Goal: Communication & Community: Participate in discussion

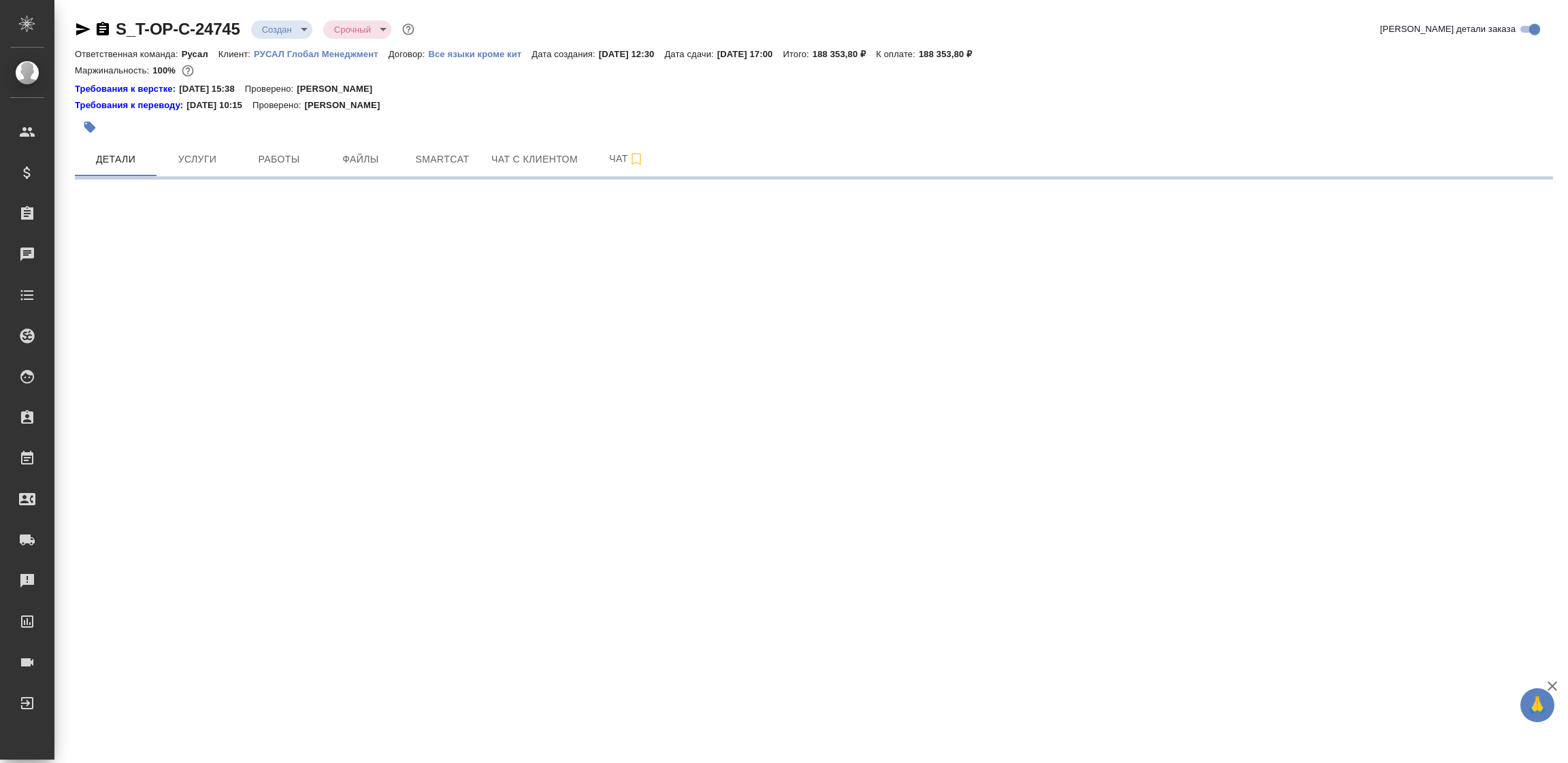
select select "RU"
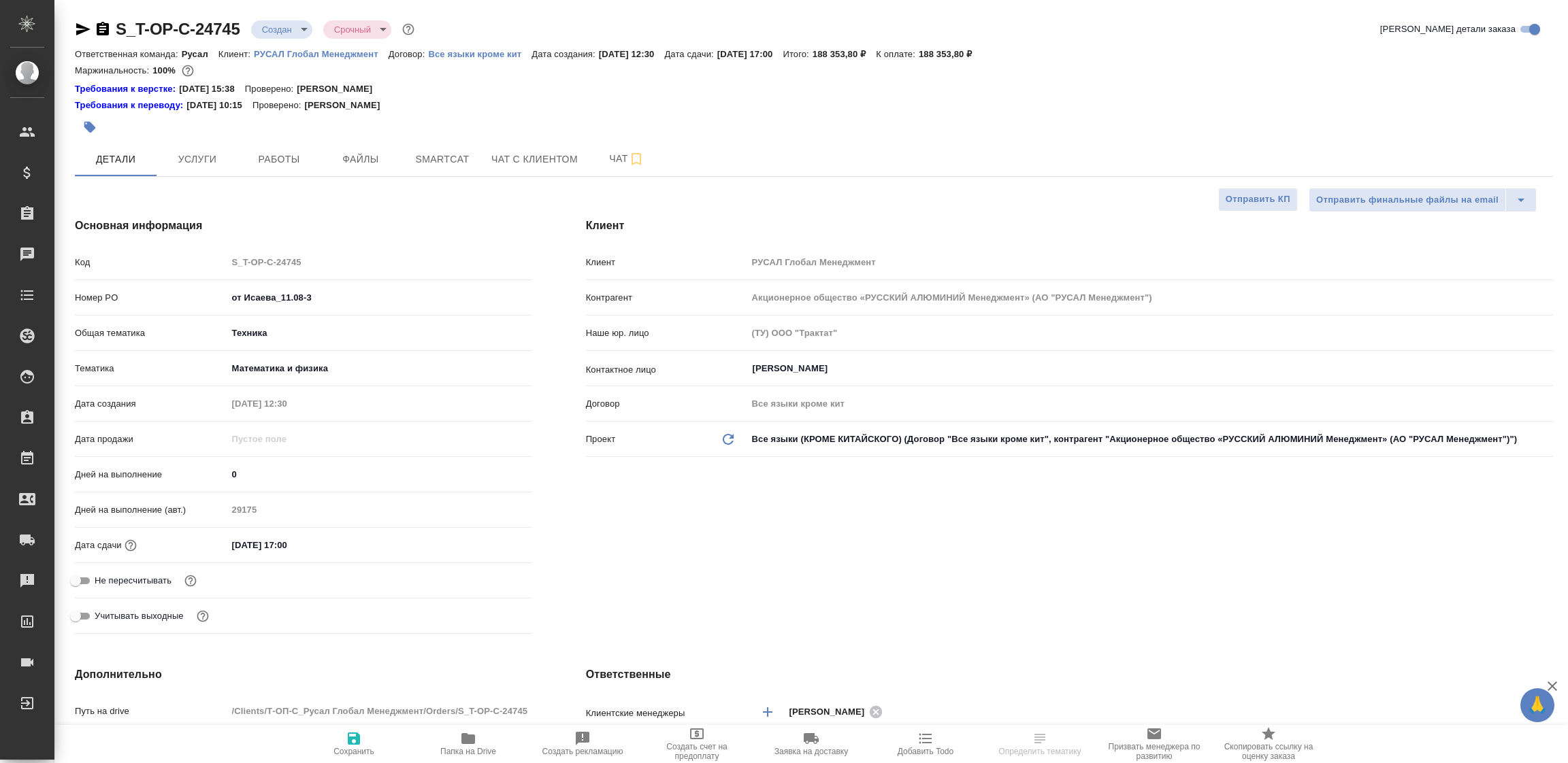
click at [275, 34] on body "🙏 .cls-1 fill:#fff; AWATERA Tupakhina [PERSON_NAME] Спецификации Заказы Чаты To…" at bounding box center [784, 382] width 1568 height 763
type textarea "x"
type input "[PERSON_NAME]"
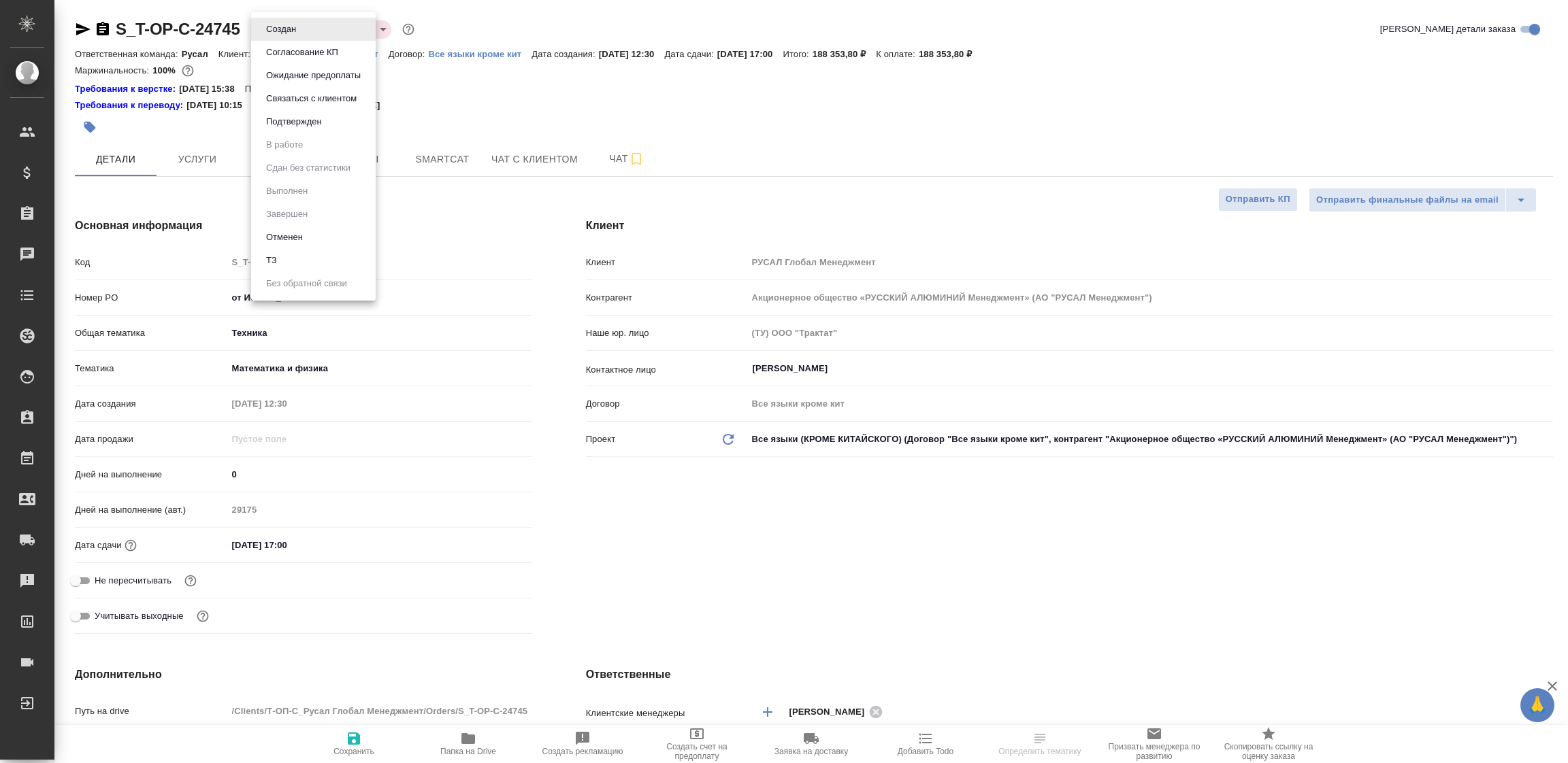
type textarea "x"
click at [271, 121] on button "Подтвержден" at bounding box center [294, 122] width 64 height 15
click at [277, 34] on body "🙏 .cls-1 fill:#fff; AWATERA Tupakhina [PERSON_NAME] Спецификации Заказы 100 Чат…" at bounding box center [784, 382] width 1568 height 763
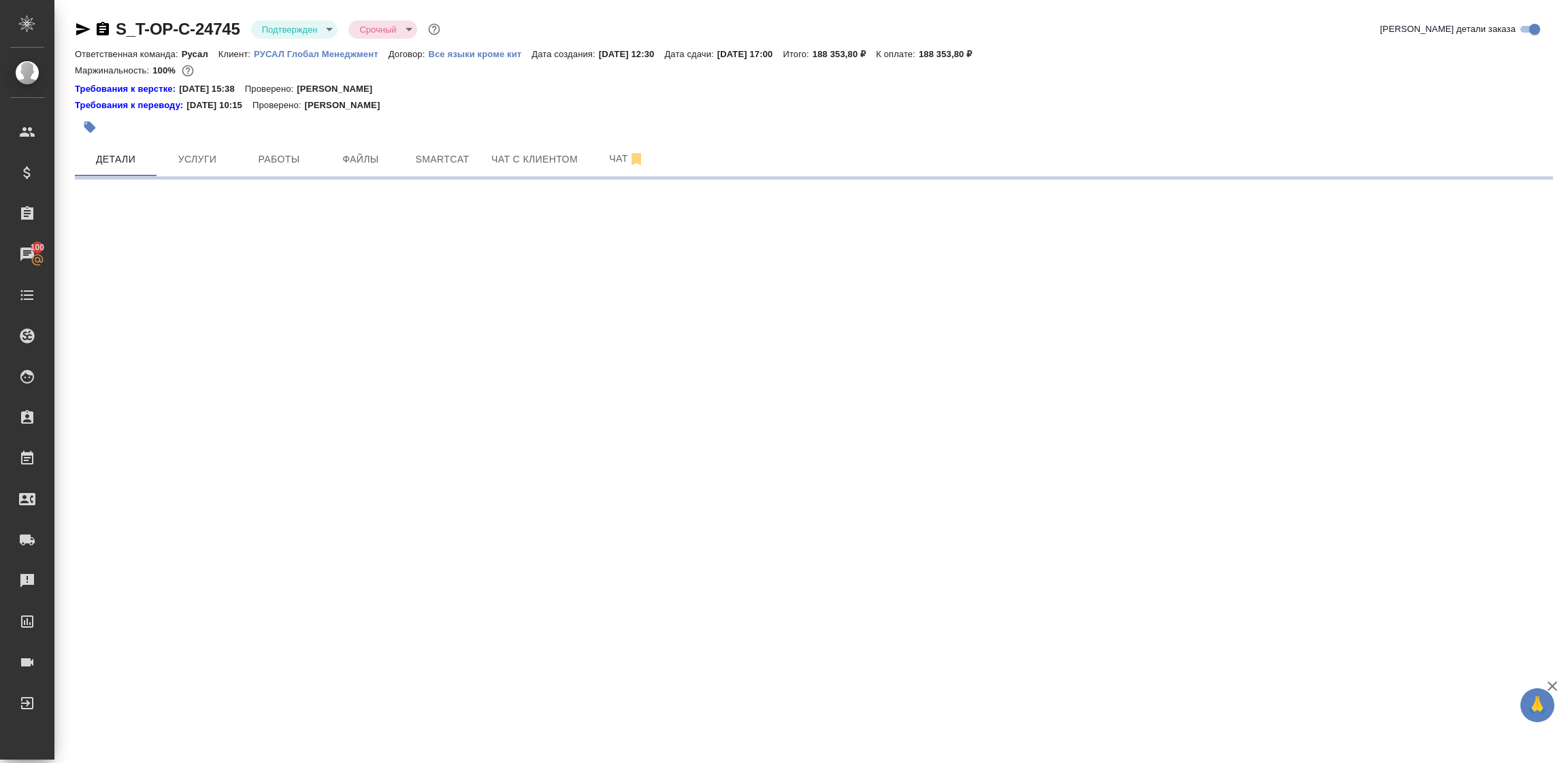
select select "RU"
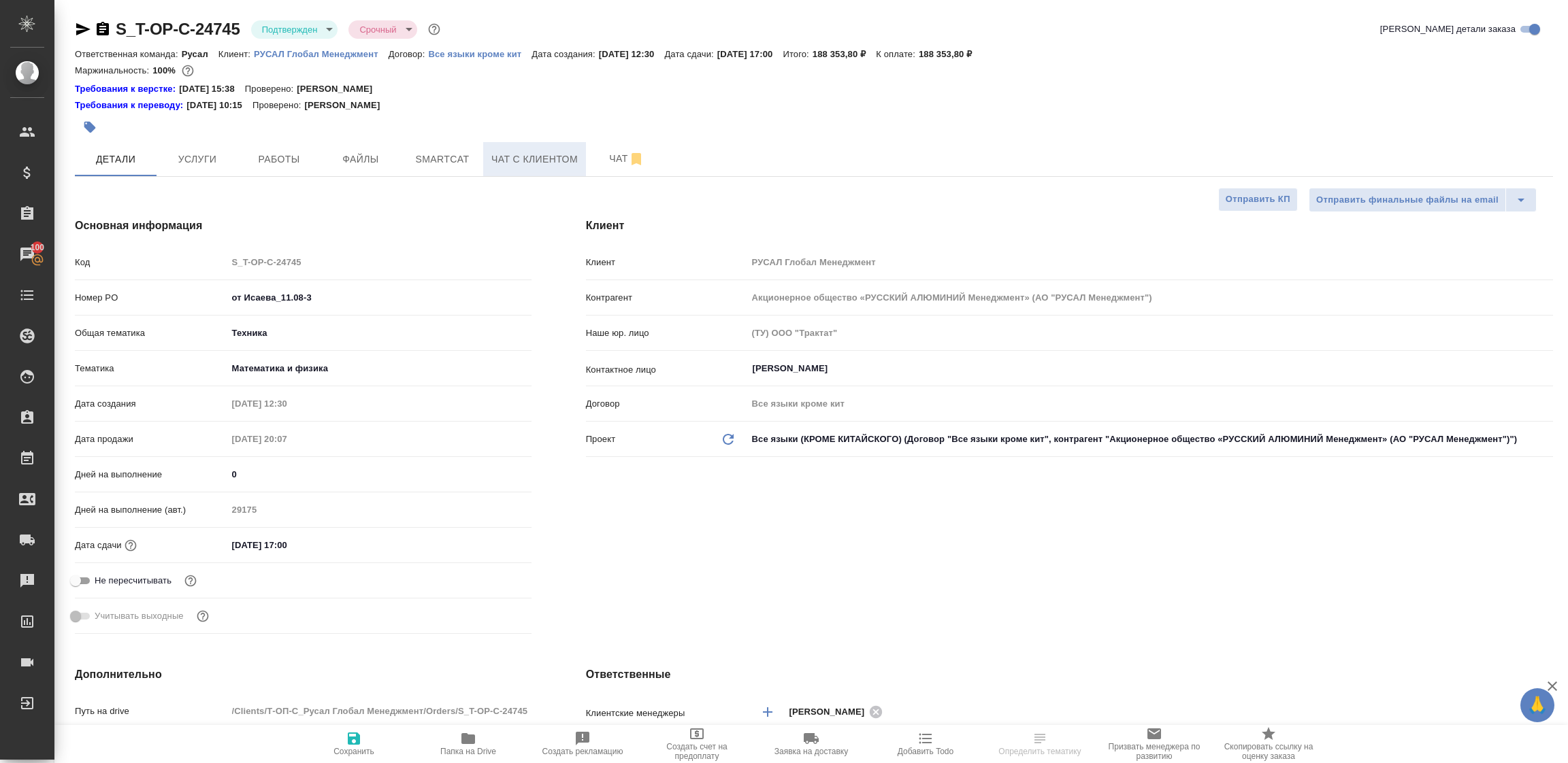
type textarea "x"
click at [593, 162] on button "Чат" at bounding box center [627, 159] width 82 height 34
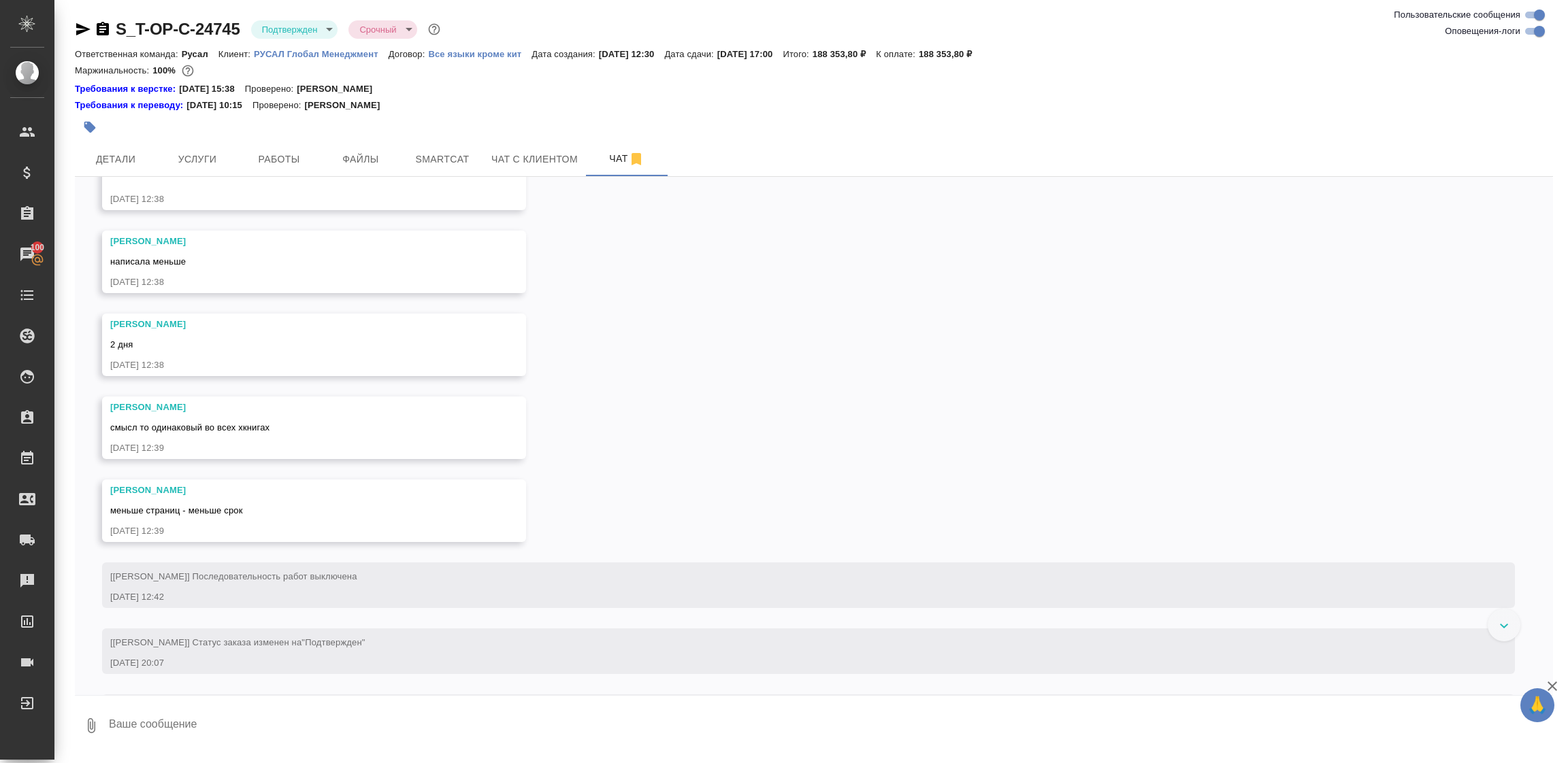
scroll to position [950, 0]
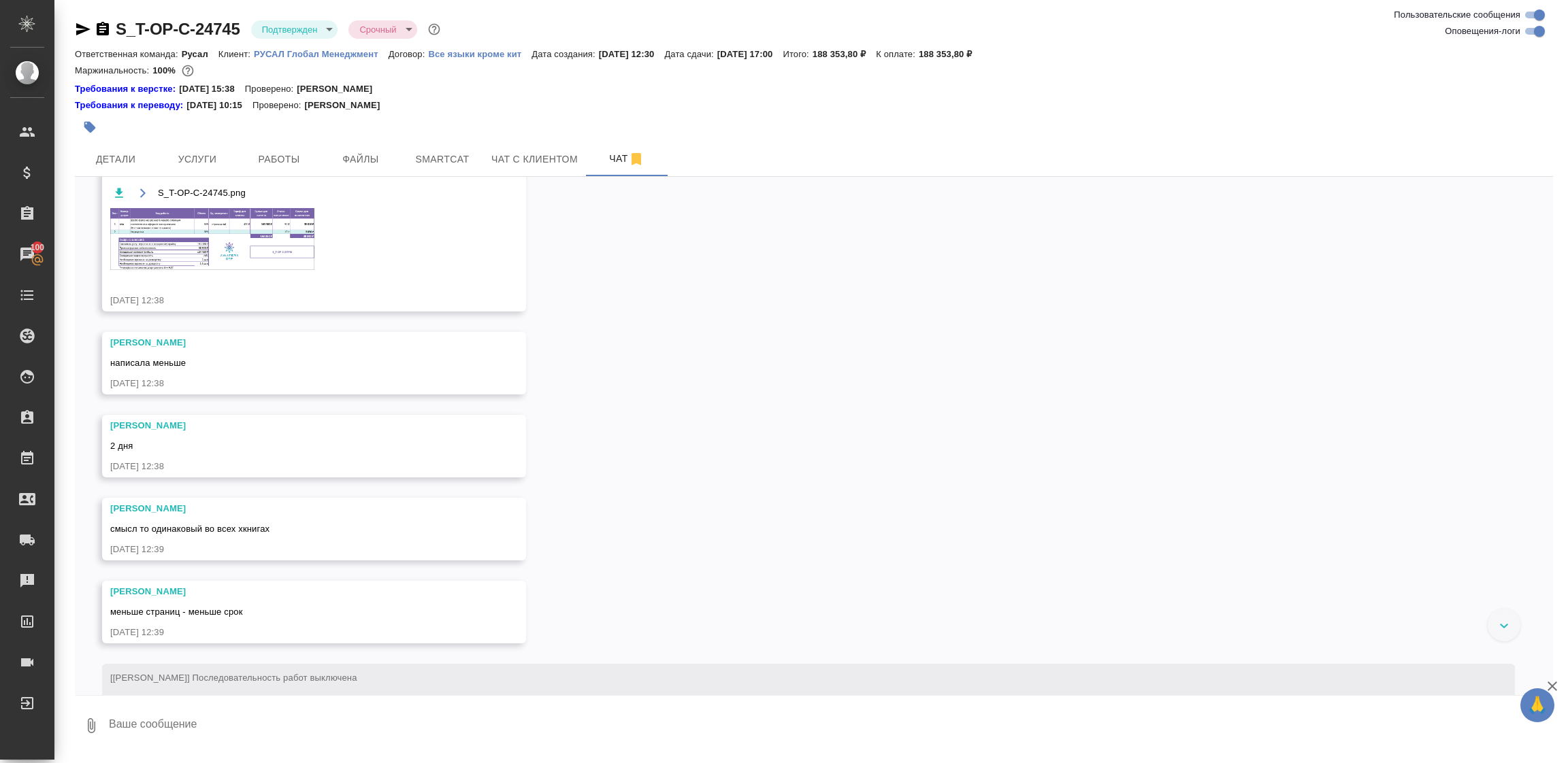
click at [279, 270] on img at bounding box center [212, 239] width 204 height 62
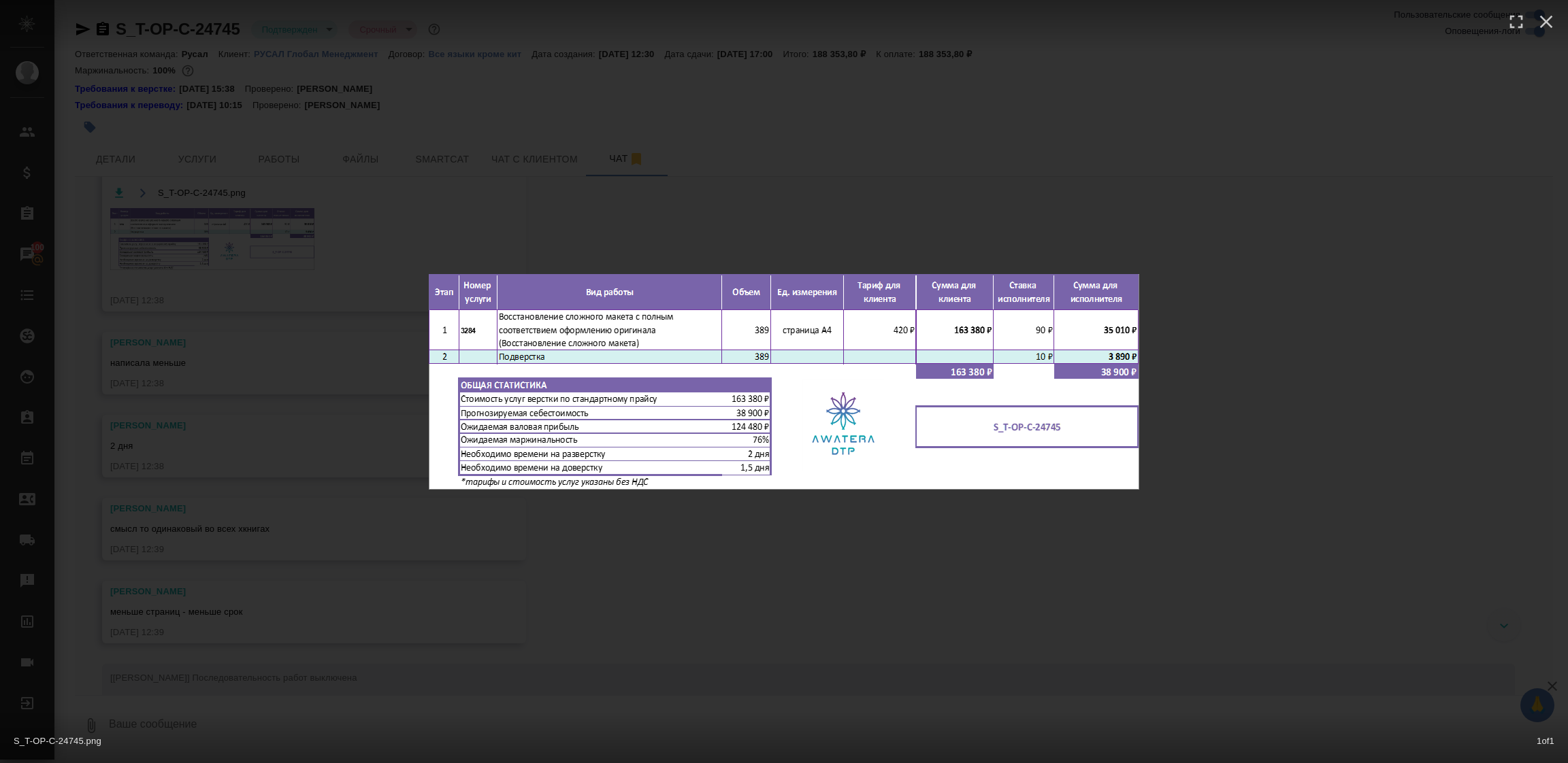
click at [635, 514] on div "S_T-OP-C-24745.png 1 of 1" at bounding box center [784, 382] width 1568 height 763
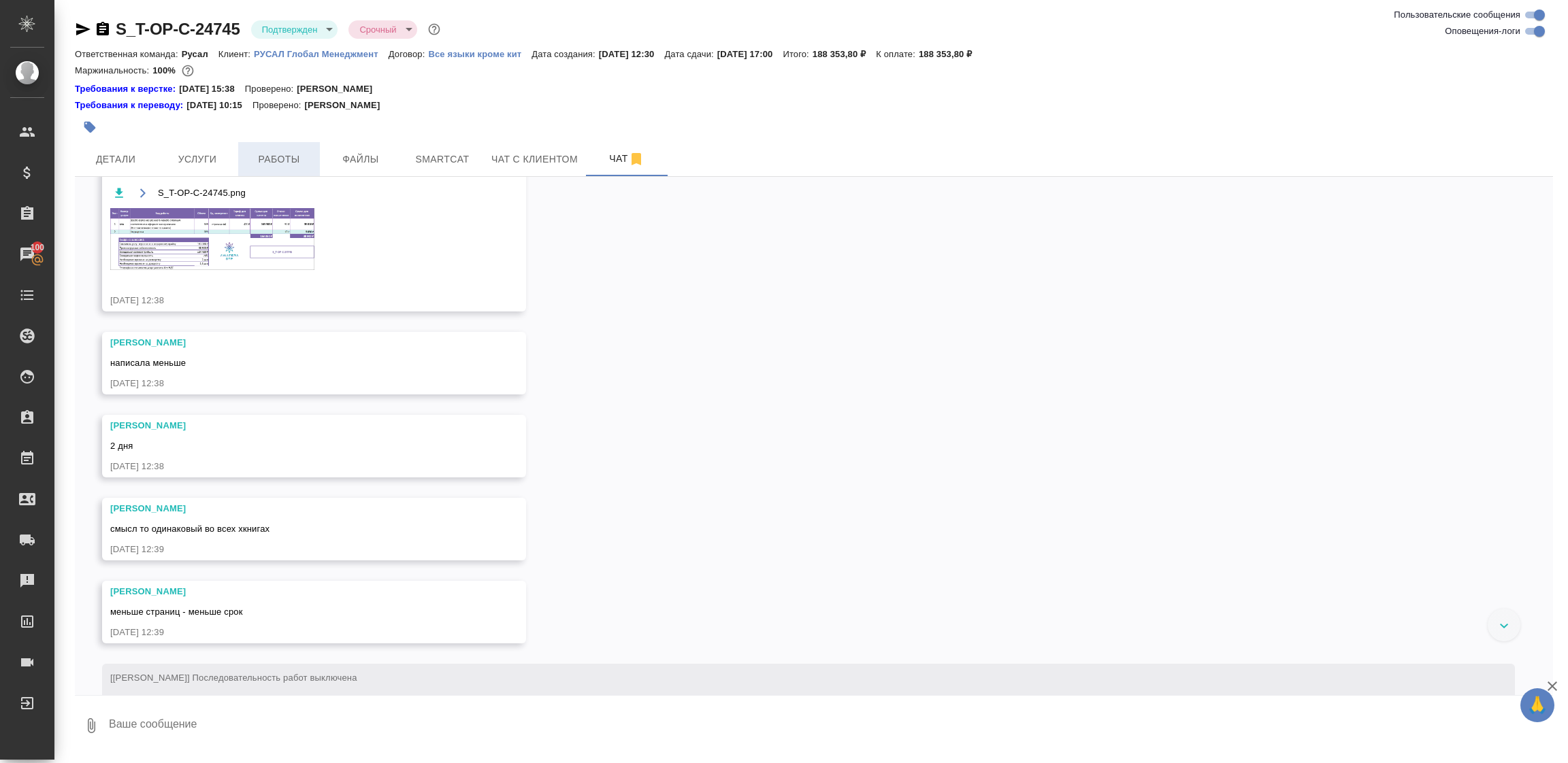
click at [288, 159] on span "Работы" at bounding box center [279, 159] width 65 height 17
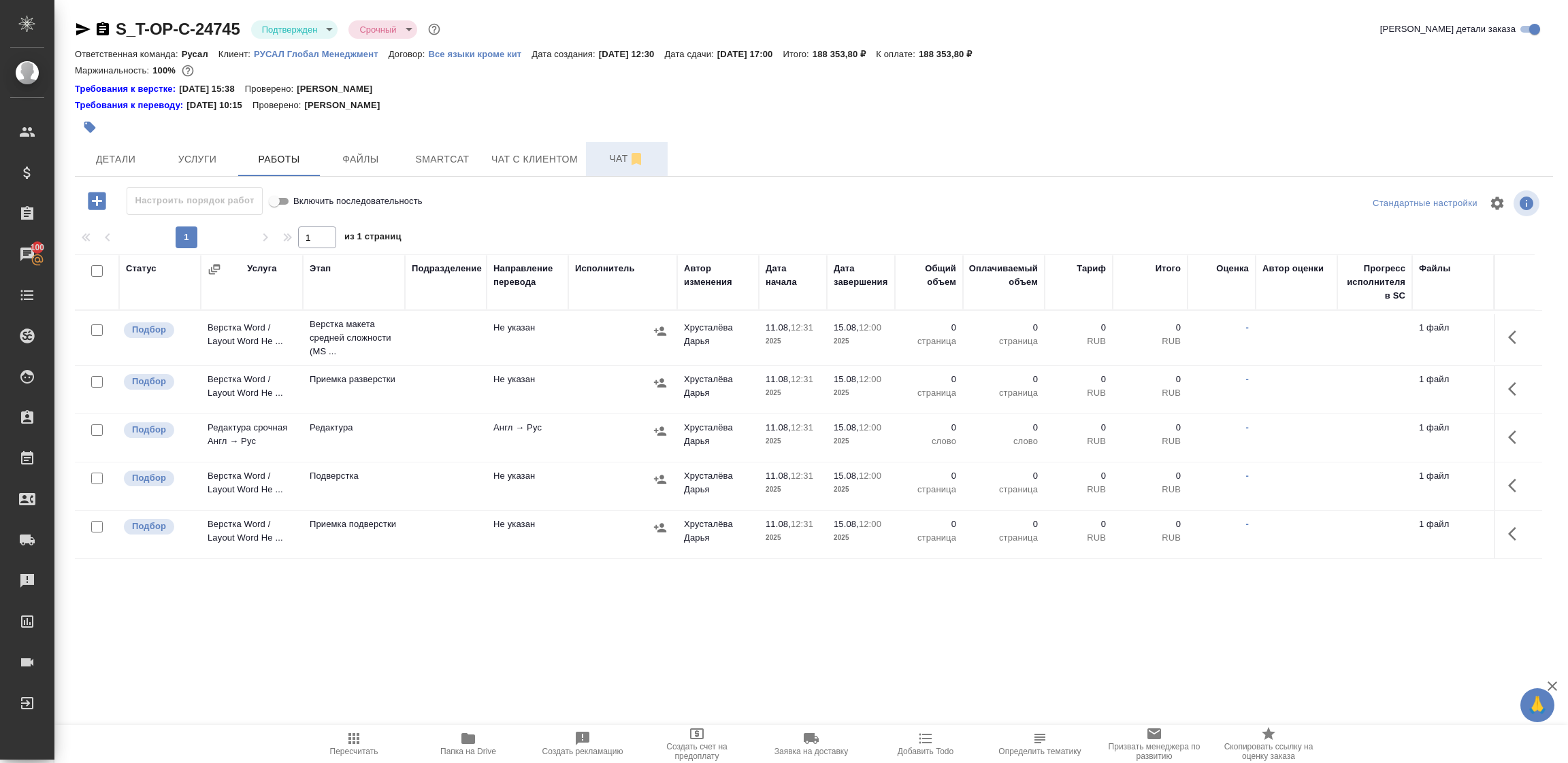
click at [606, 166] on span "Чат" at bounding box center [627, 159] width 65 height 17
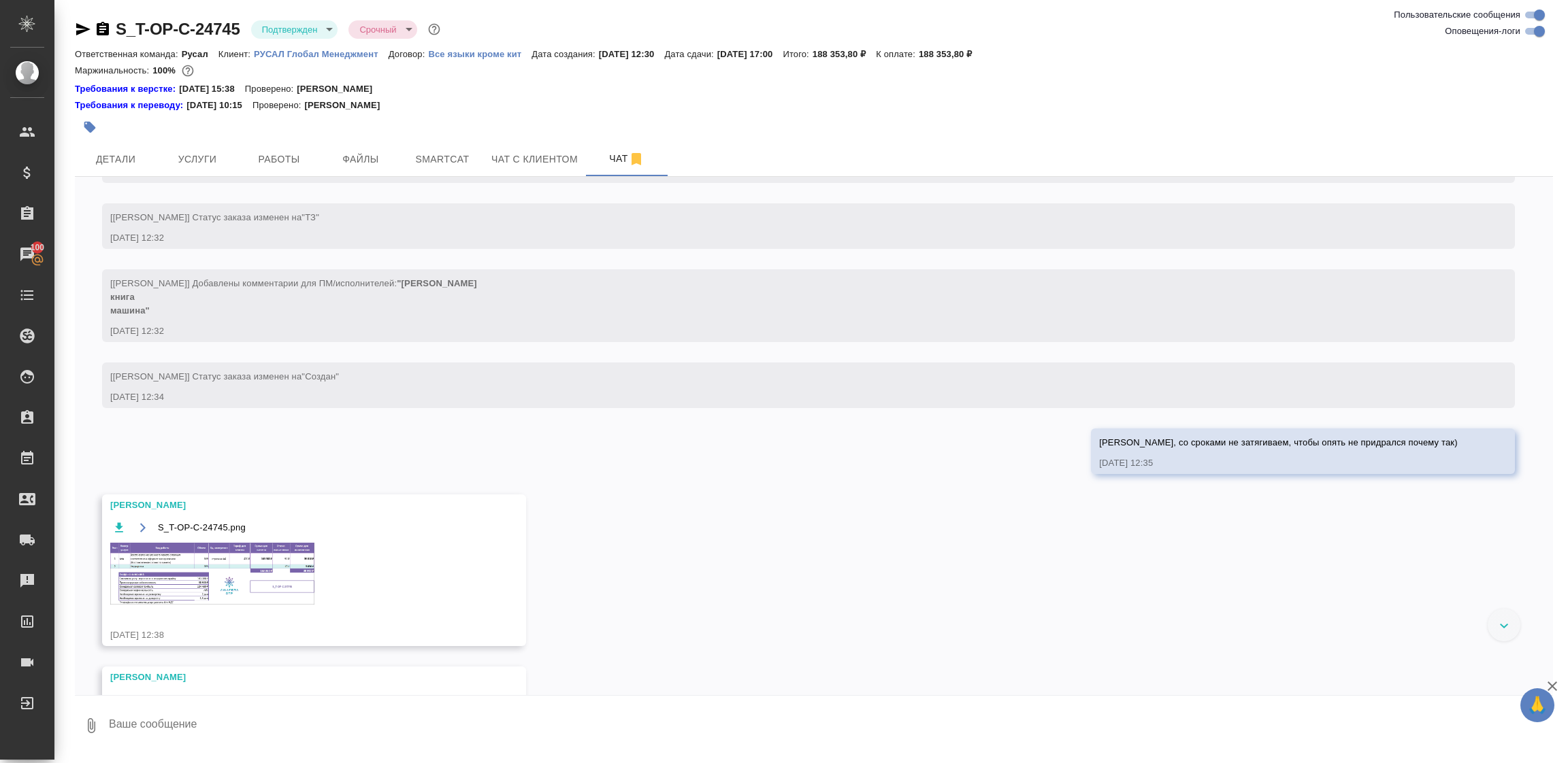
scroll to position [615, 0]
click at [229, 604] on img at bounding box center [212, 574] width 204 height 62
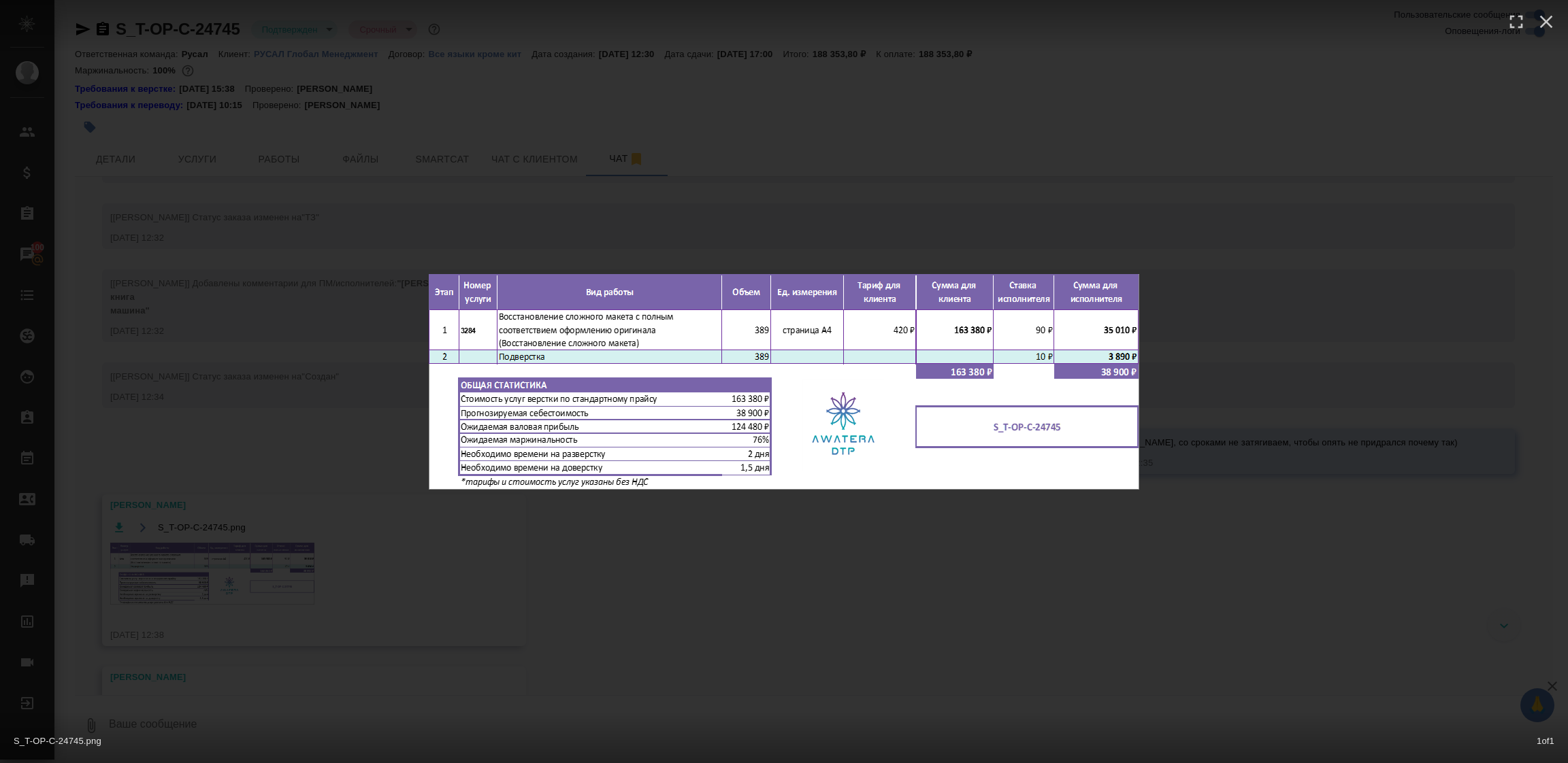
click at [728, 636] on div "S_T-OP-C-24745.png 1 of 1" at bounding box center [784, 382] width 1568 height 763
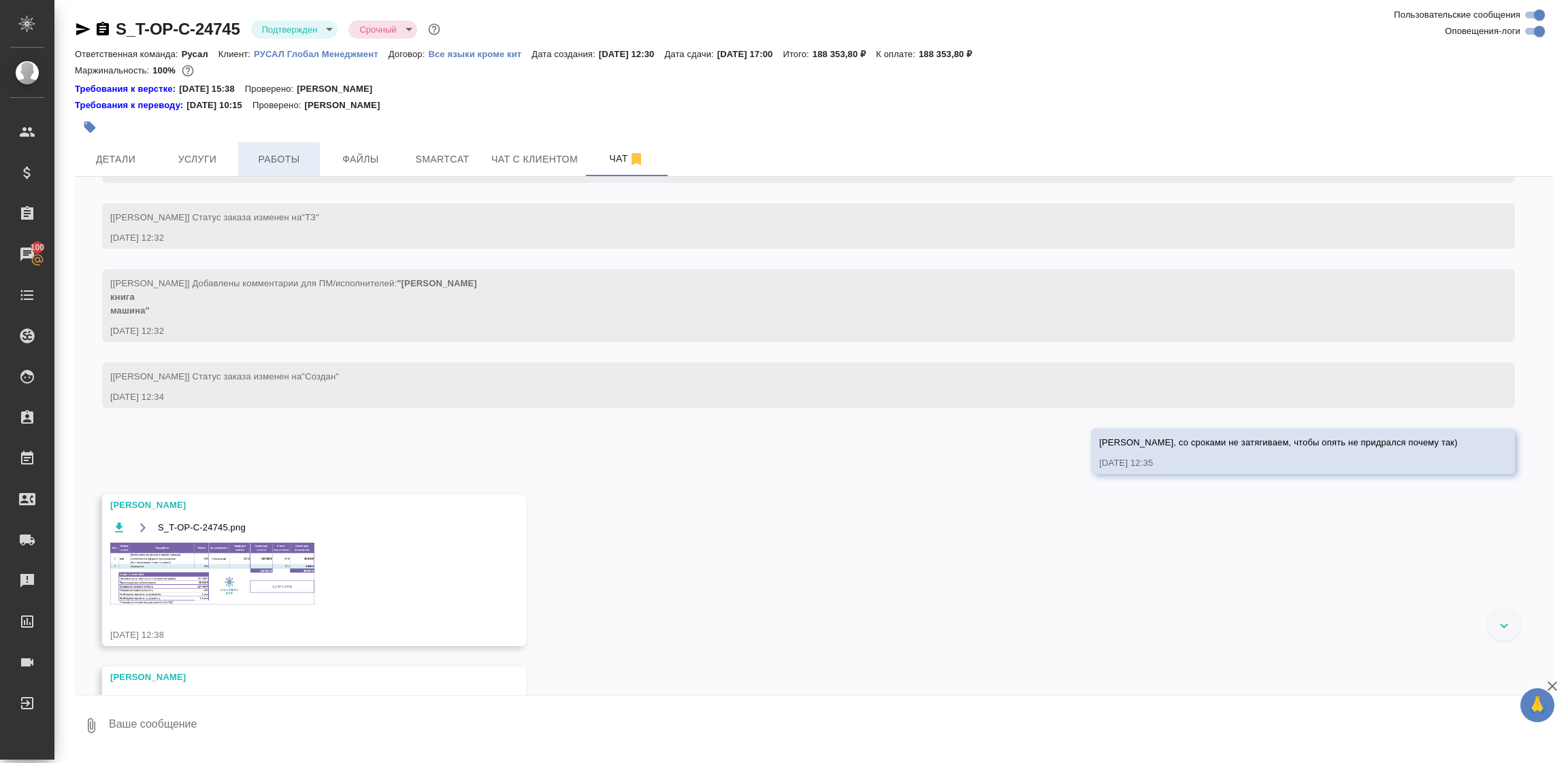
click at [280, 163] on span "Работы" at bounding box center [279, 159] width 65 height 17
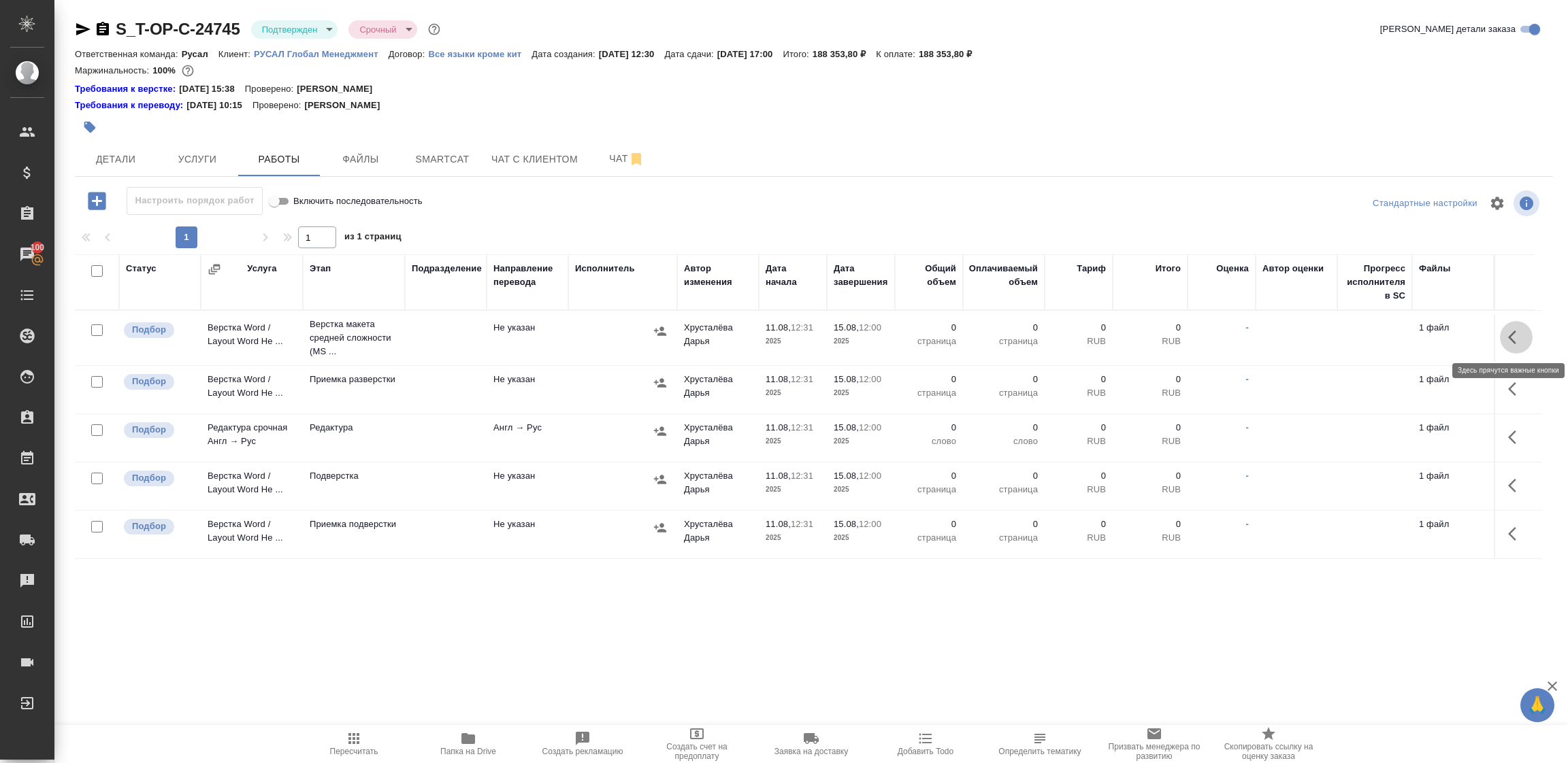
click at [1519, 337] on icon "button" at bounding box center [1516, 337] width 17 height 17
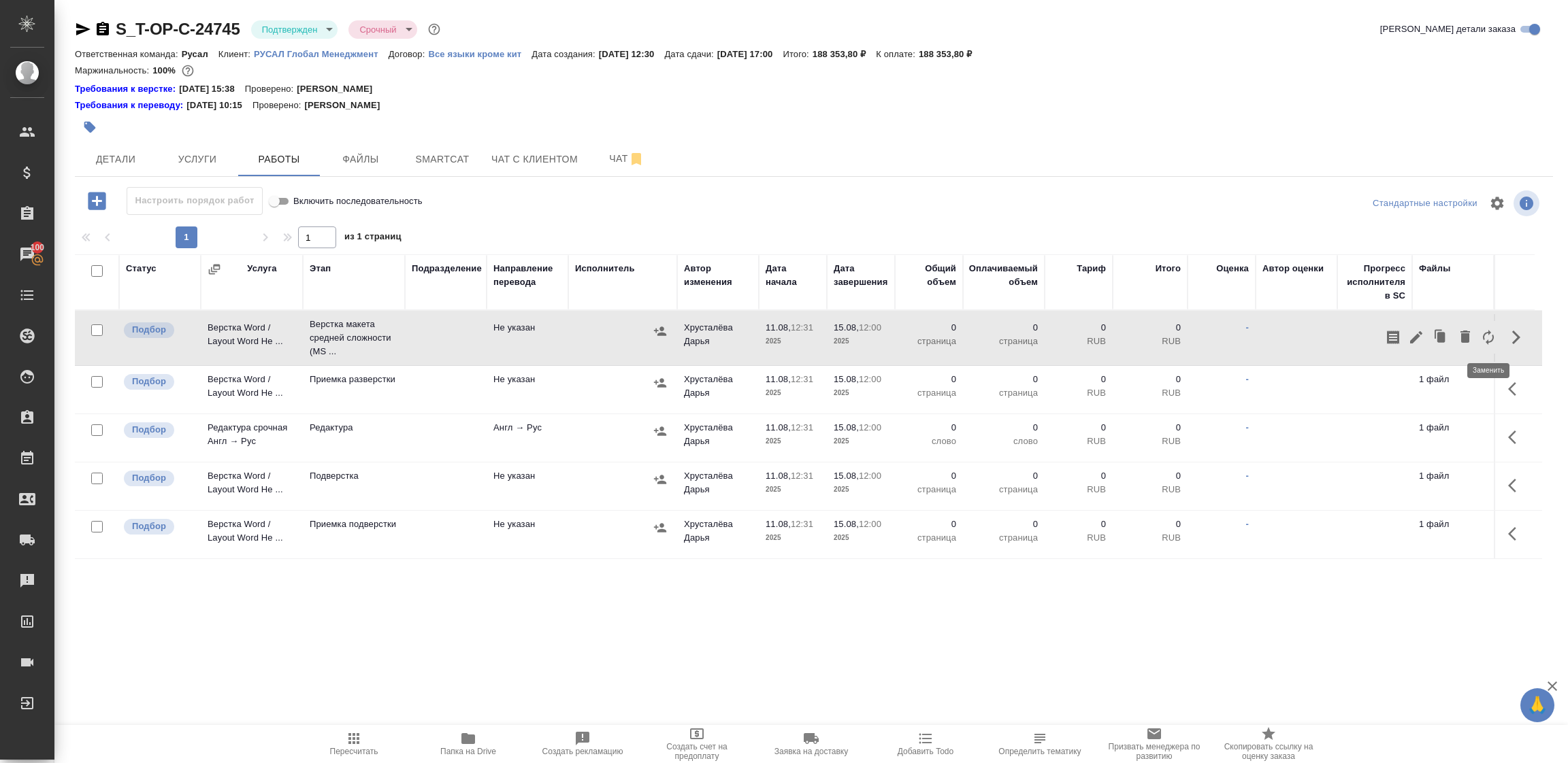
click at [1493, 337] on icon "button" at bounding box center [1488, 337] width 11 height 15
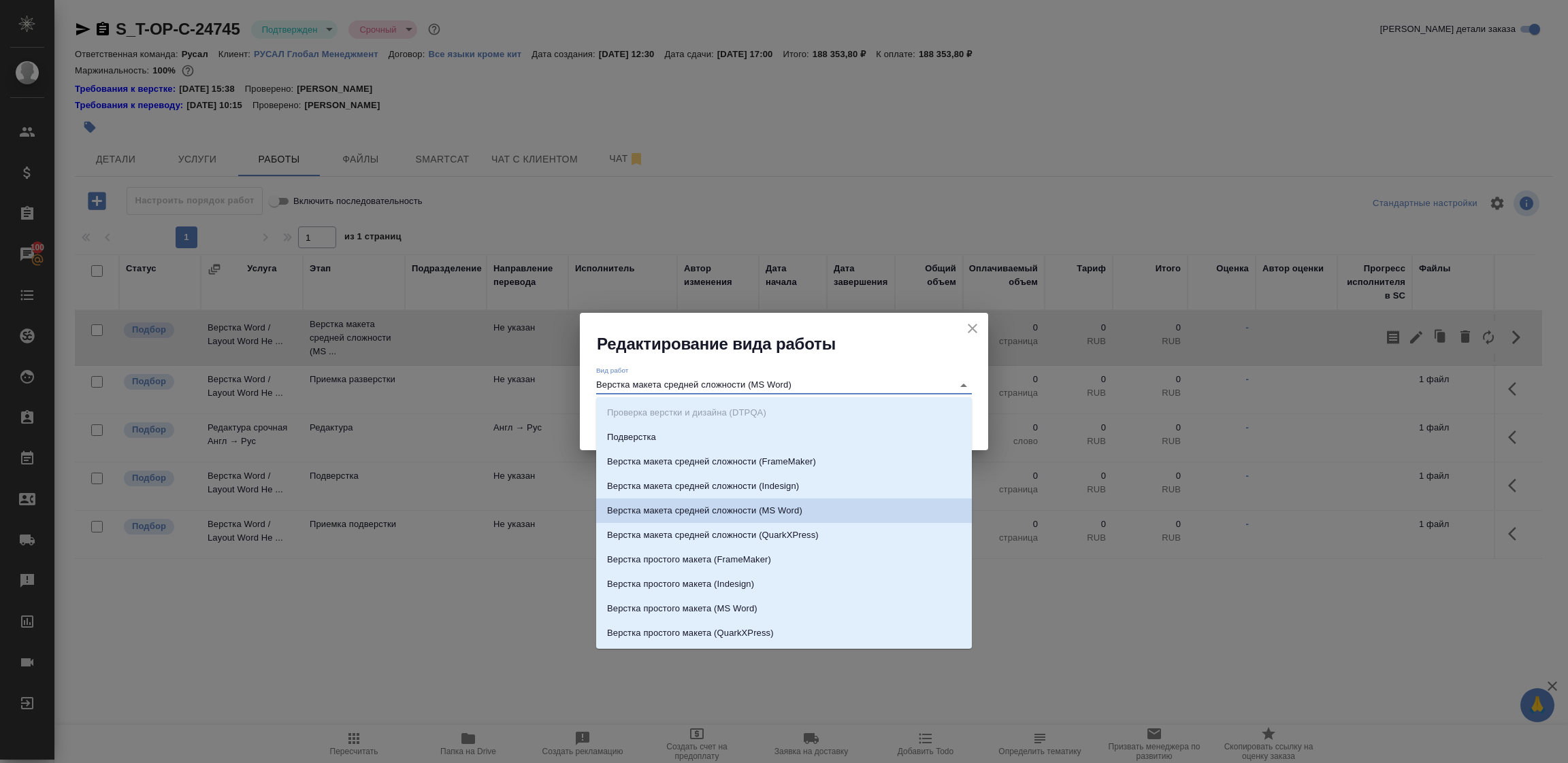
click at [827, 387] on input "Верстка макета средней сложности (MS Word)" at bounding box center [770, 385] width 350 height 17
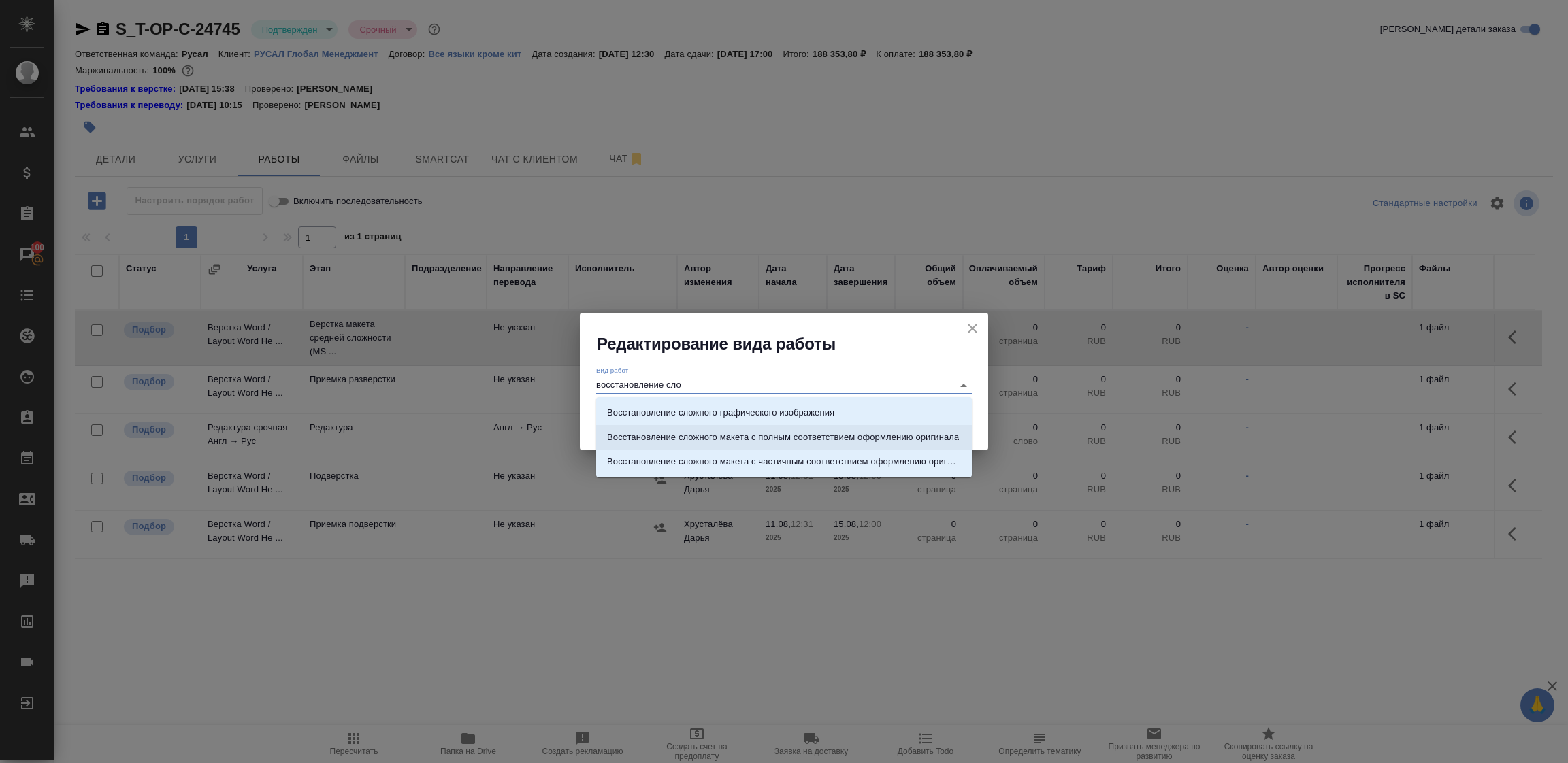
click at [778, 442] on p "Восстановление сложного макета с полным соответствием оформлению оригинала" at bounding box center [783, 437] width 352 height 13
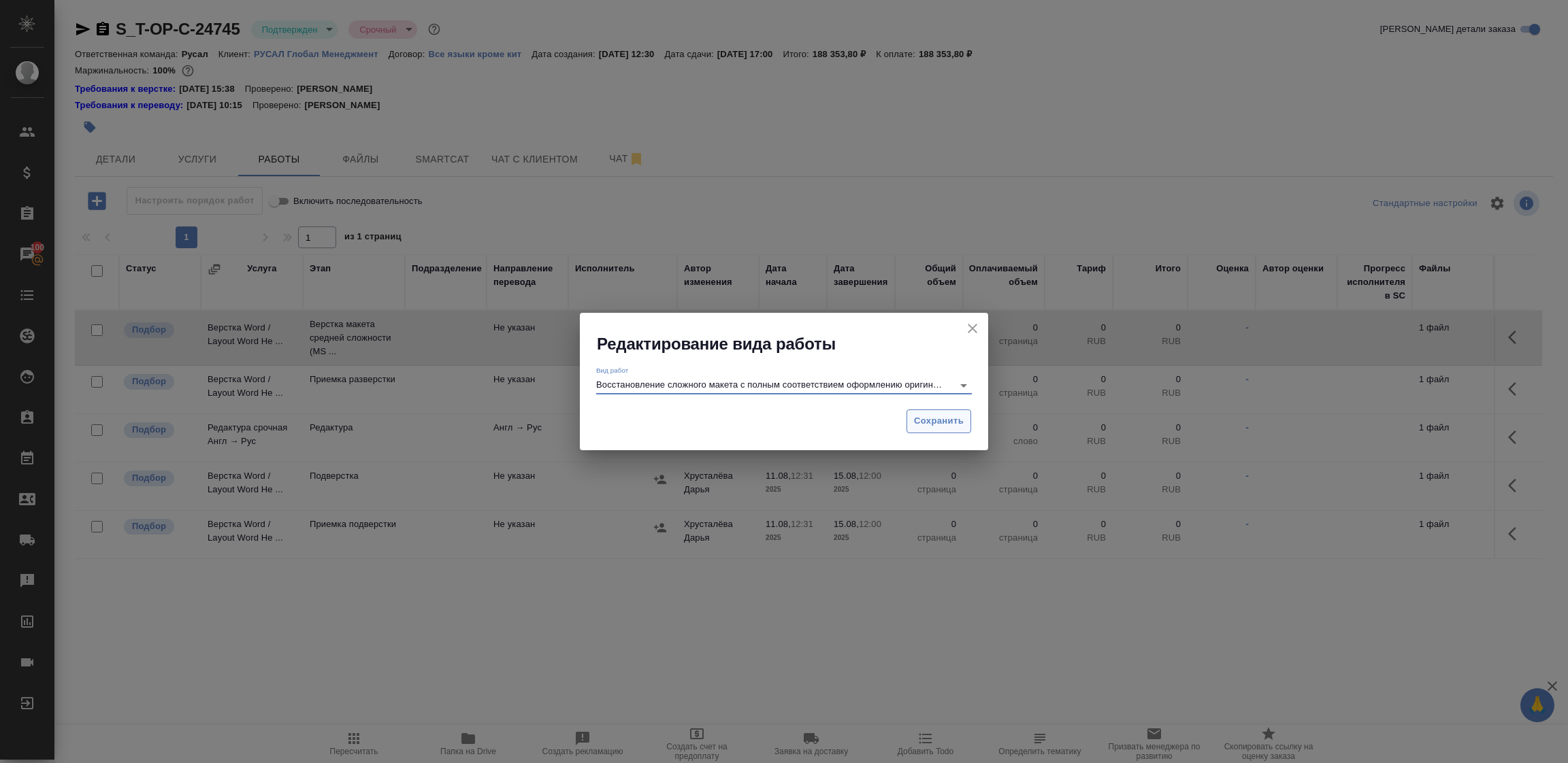
type input "Восстановление сложного макета с полным соответствием оформлению оригинала"
click at [933, 419] on span "Сохранить" at bounding box center [939, 421] width 49 height 16
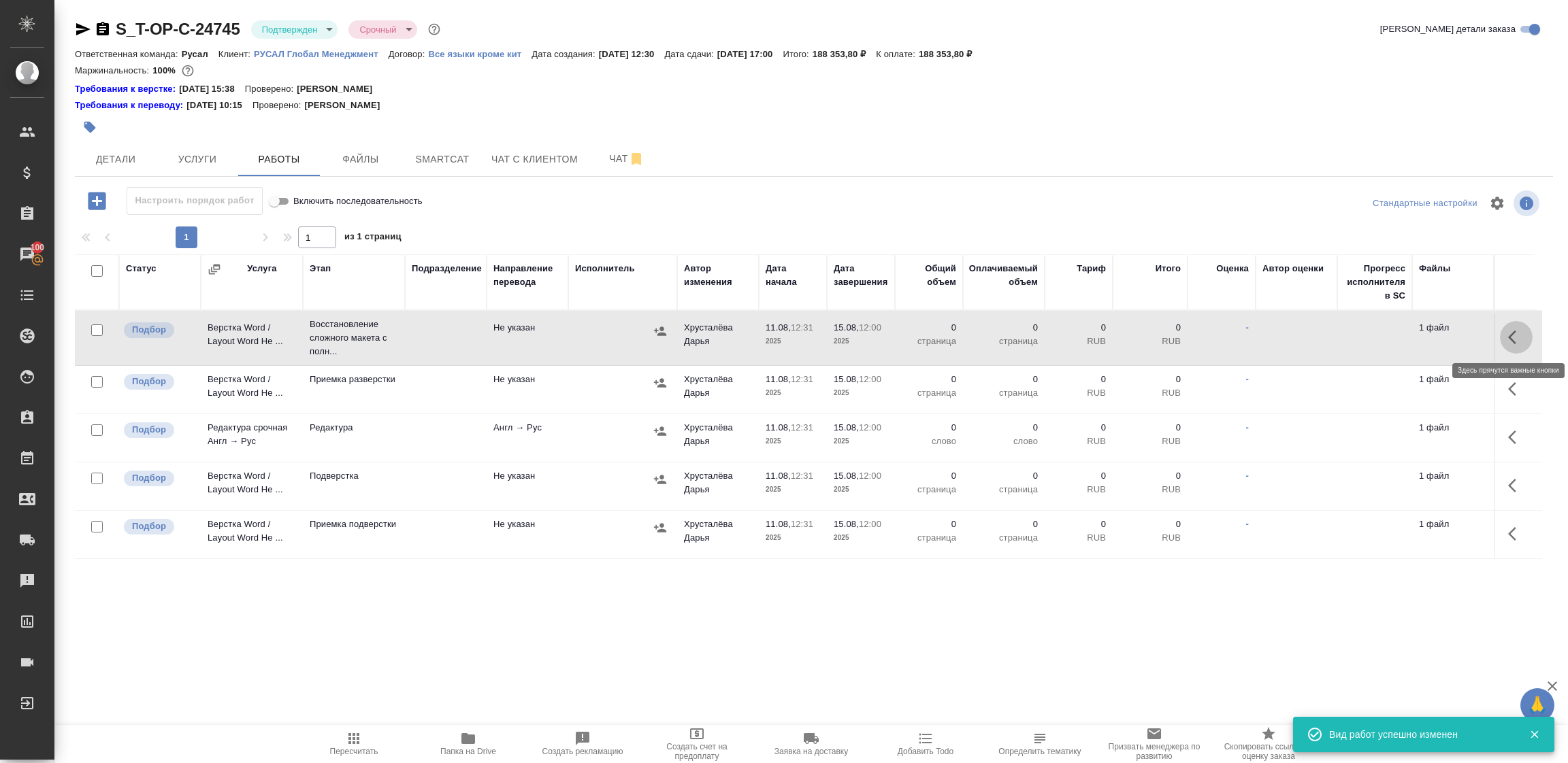
click at [1516, 340] on icon "button" at bounding box center [1516, 337] width 17 height 17
click at [1414, 340] on icon "button" at bounding box center [1416, 337] width 12 height 12
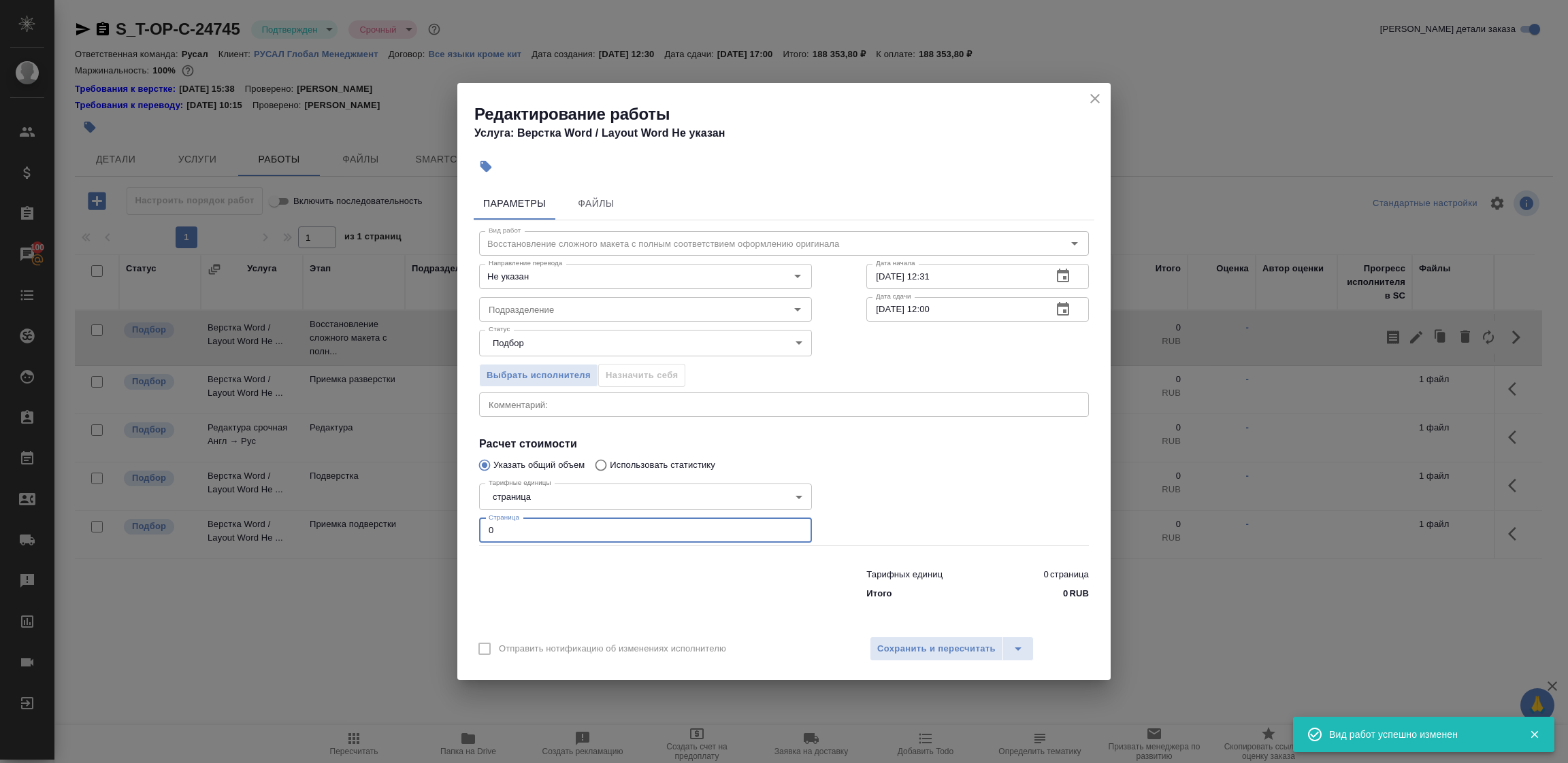
click at [494, 536] on input "0" at bounding box center [646, 530] width 333 height 25
type input "389"
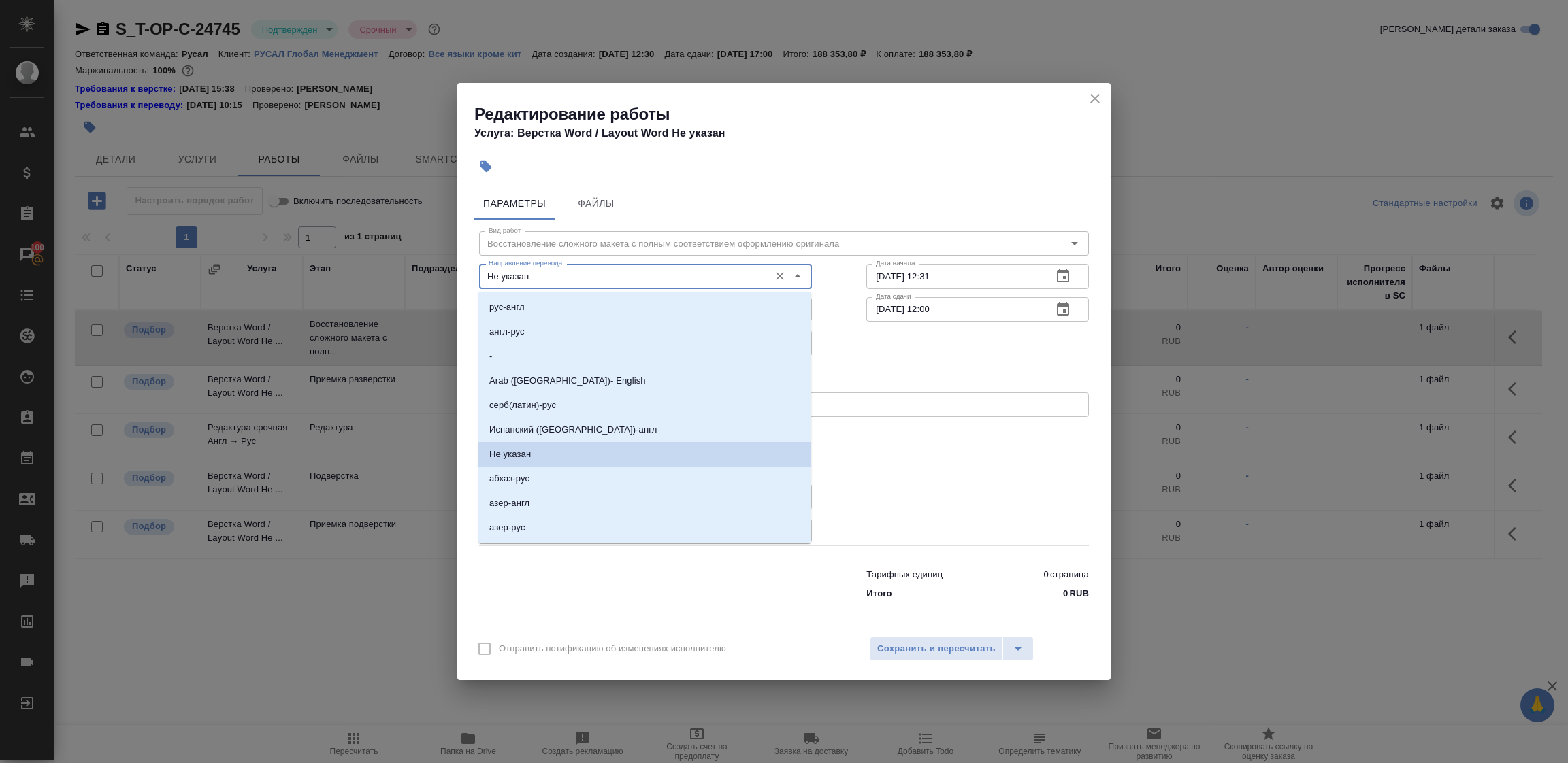
click at [549, 280] on input "Не указан" at bounding box center [622, 276] width 279 height 17
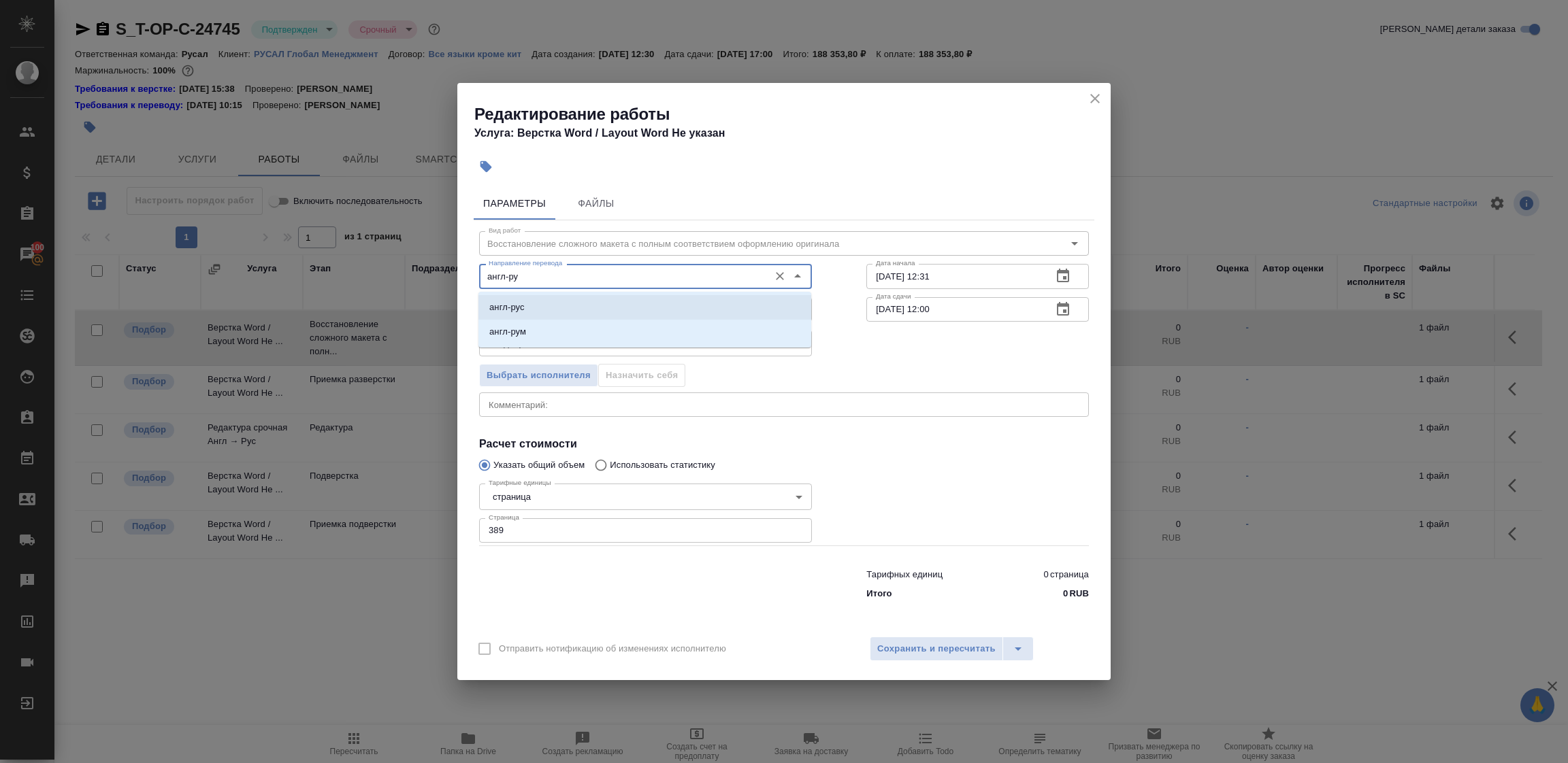
click at [542, 306] on li "англ-рус" at bounding box center [645, 307] width 333 height 25
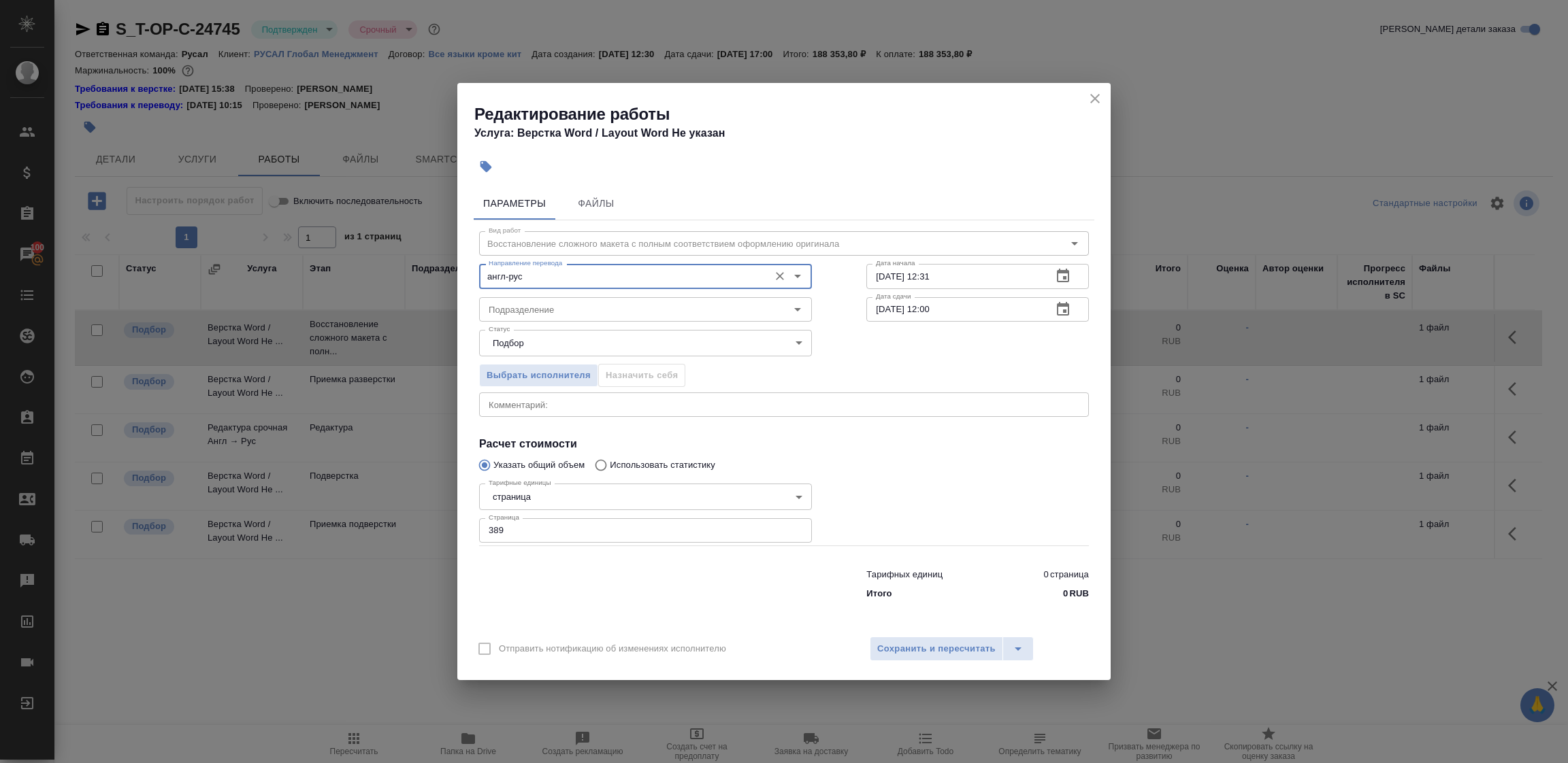
type input "англ-рус"
drag, startPoint x: 963, startPoint y: 309, endPoint x: 806, endPoint y: 336, distance: 159.3
click at [806, 336] on div "Вид работ Восстановление сложного макета с полным соответствием оформлению ориг…" at bounding box center [784, 413] width 621 height 386
type input "[DATE] 15:00"
click at [965, 274] on input "[DATE] 12:31" at bounding box center [954, 277] width 175 height 25
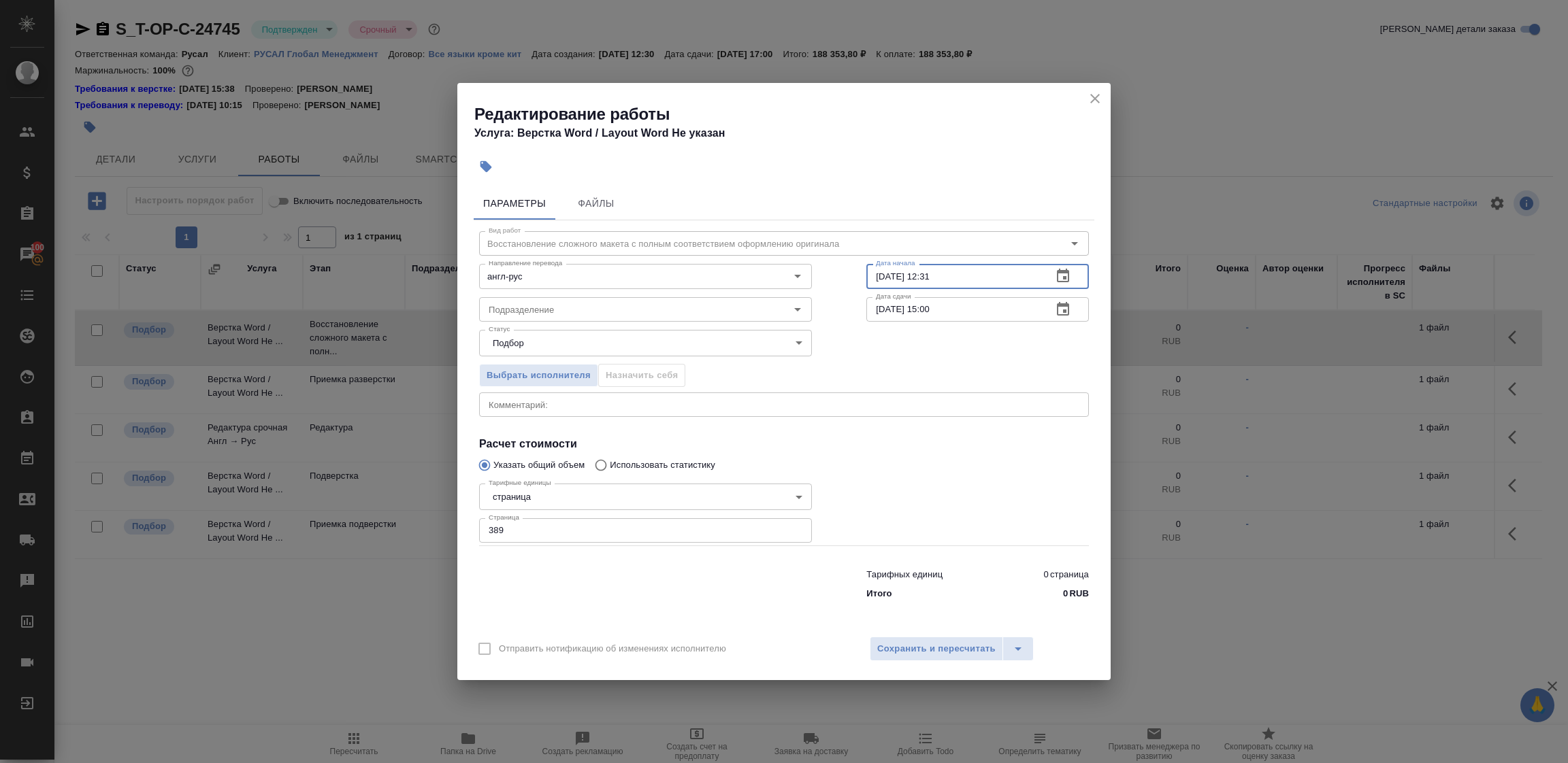
drag, startPoint x: 965, startPoint y: 274, endPoint x: 839, endPoint y: 276, distance: 126.0
click at [839, 276] on div "Вид работ Восстановление сложного макета с полным соответствием оформлению ориг…" at bounding box center [784, 413] width 621 height 386
type input "[DATE] 10:00"
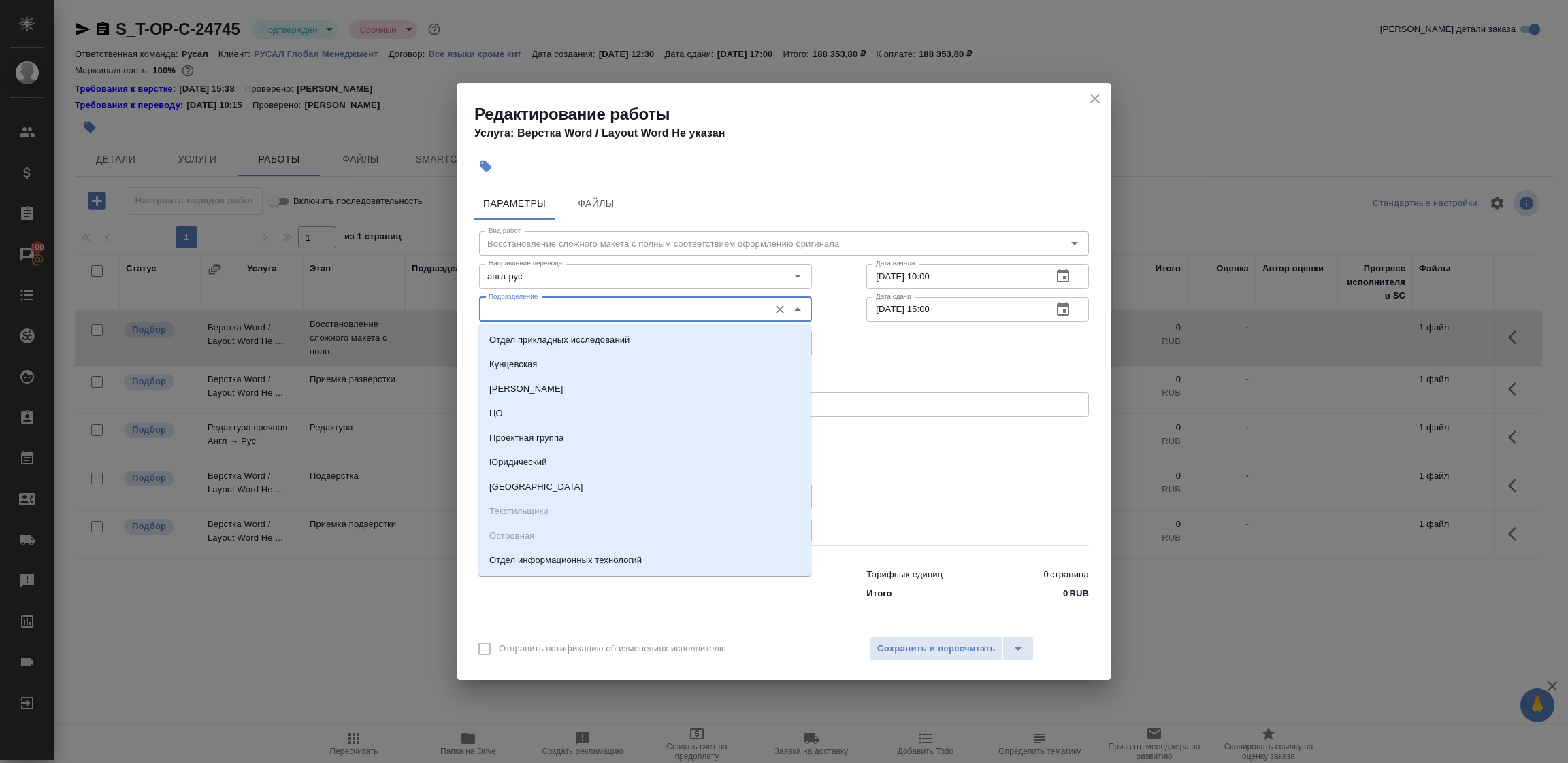
click at [680, 309] on input "Подразделение" at bounding box center [622, 309] width 279 height 17
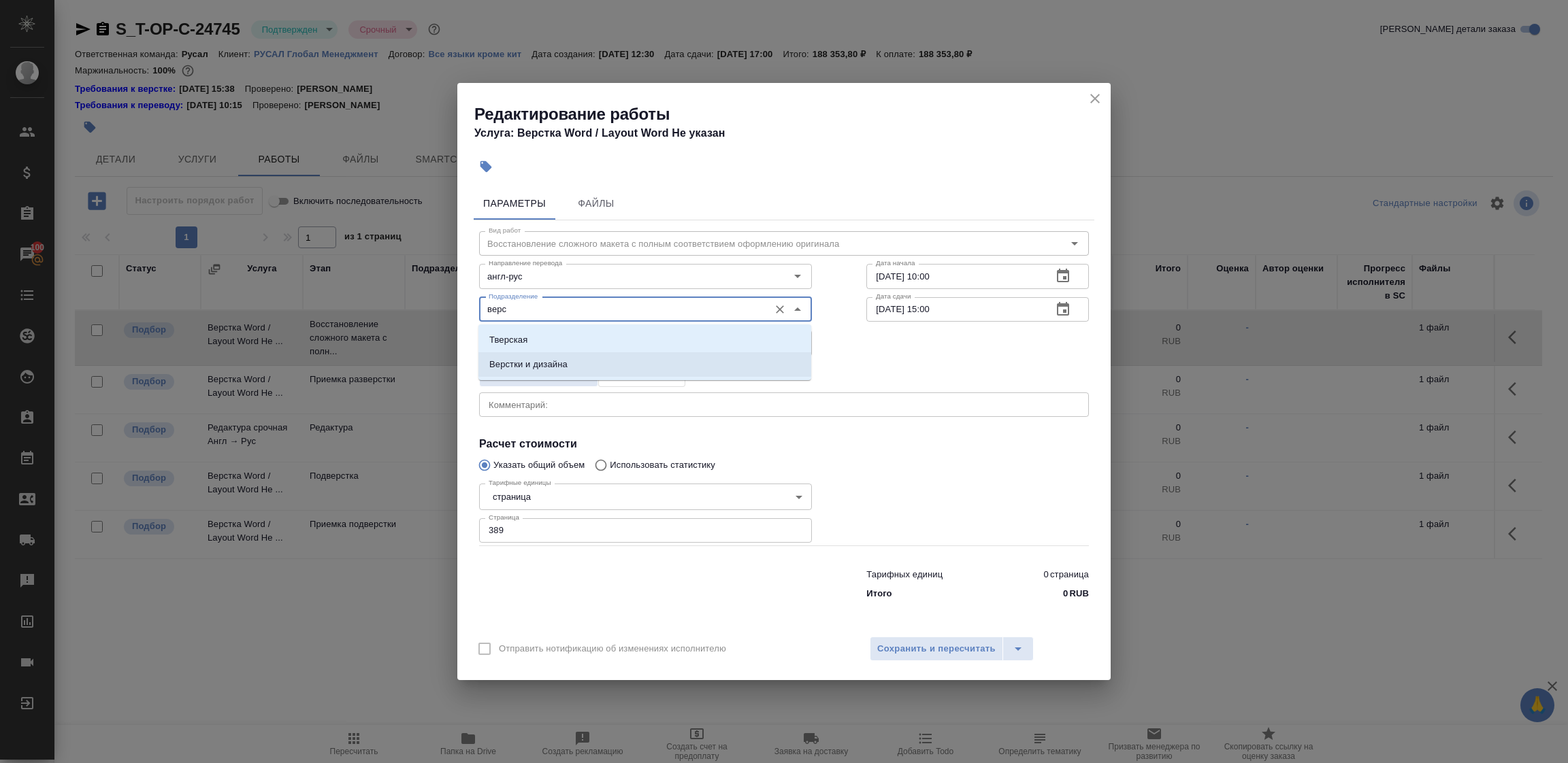
click at [586, 360] on li "Верстки и дизайна" at bounding box center [645, 365] width 333 height 25
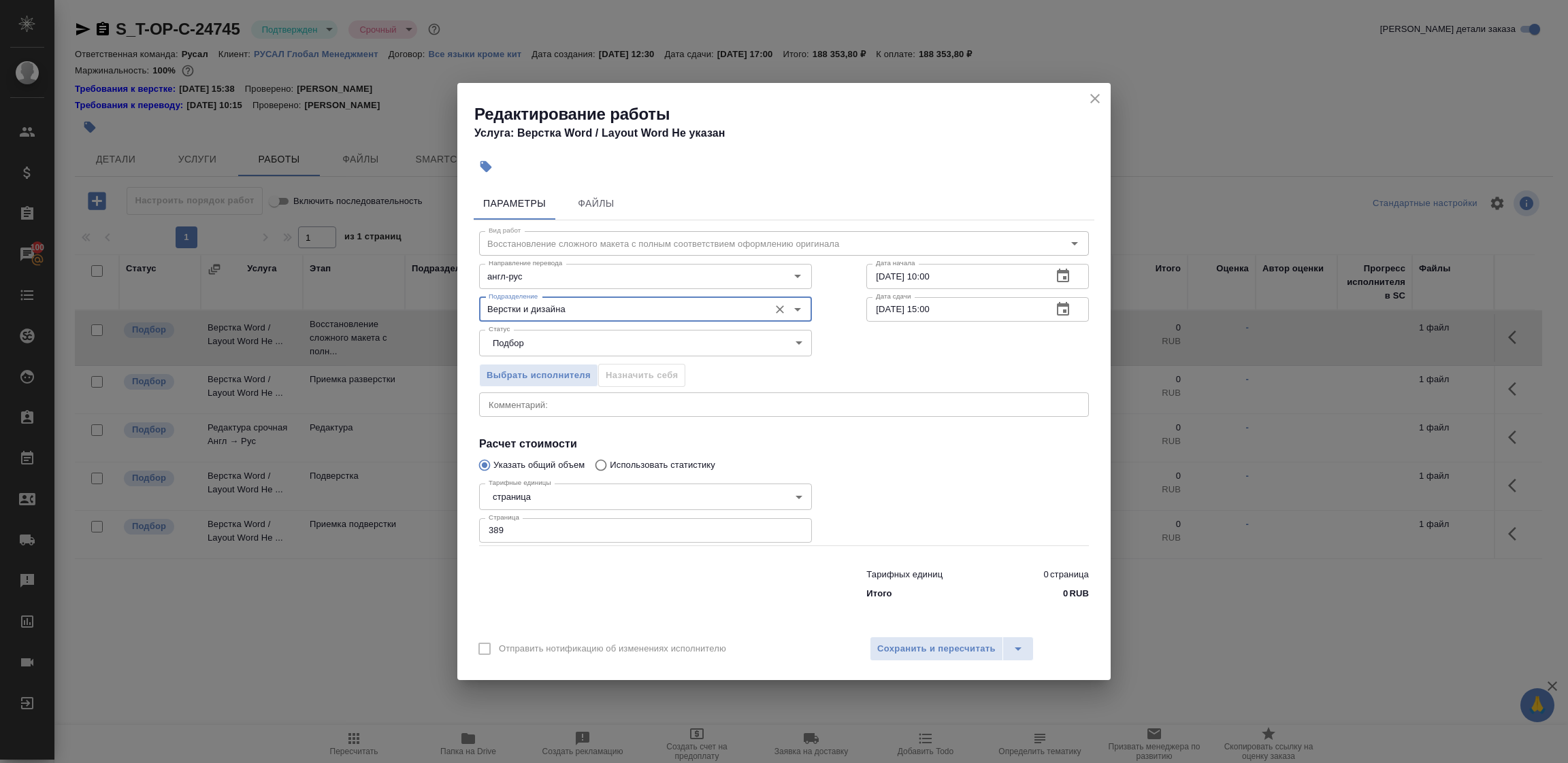
type input "Верстки и дизайна"
click at [970, 311] on input "[DATE] 15:00" at bounding box center [954, 309] width 175 height 25
type input "[DATE] 17:00"
click at [948, 643] on span "Сохранить и пересчитать" at bounding box center [936, 649] width 118 height 16
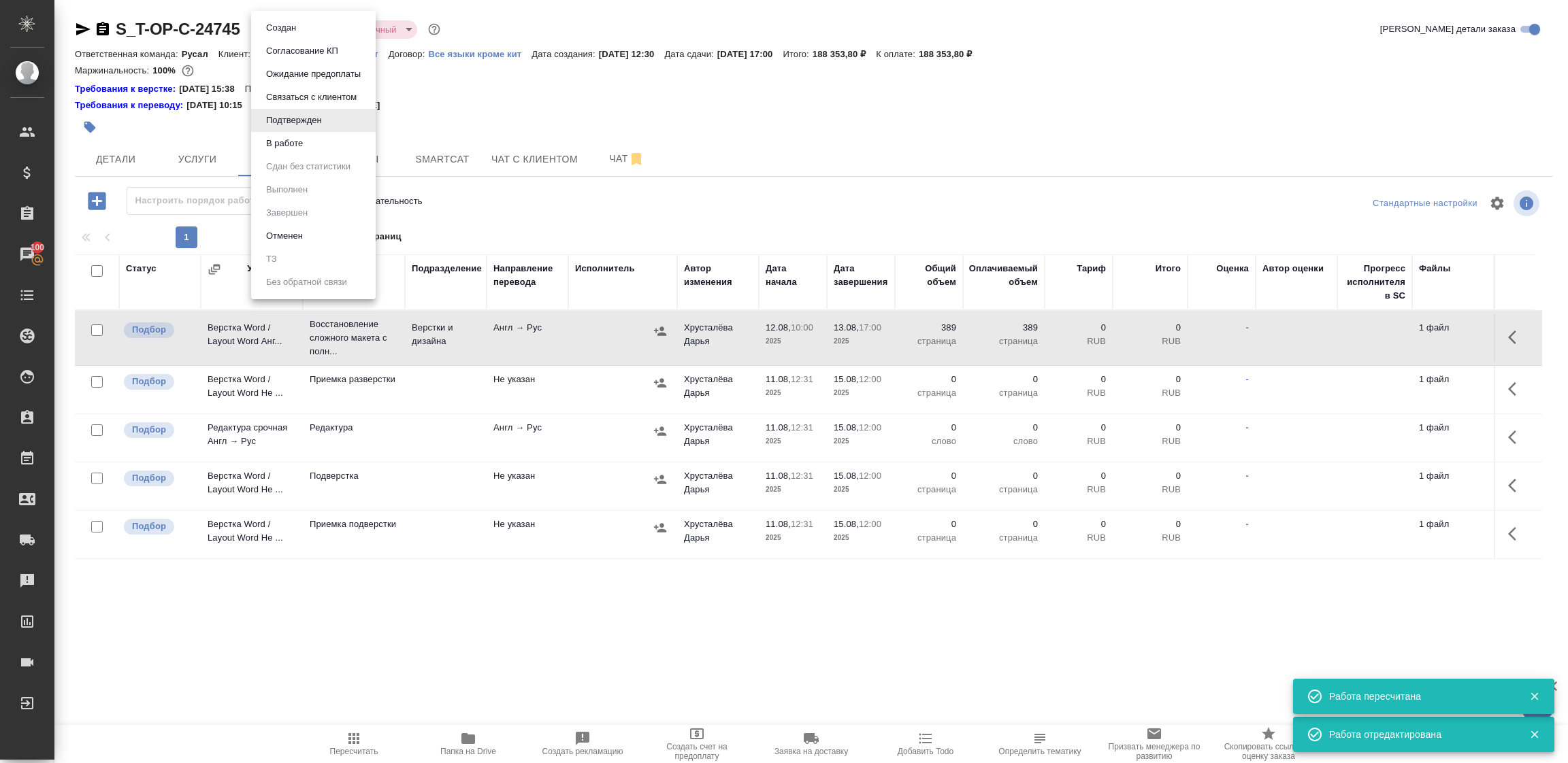
click at [295, 26] on body "🙏 .cls-1 fill:#fff; AWATERA Tupakhina [PERSON_NAME] Спецификации Заказы 100 Чат…" at bounding box center [784, 382] width 1568 height 763
click at [289, 144] on button "В работе" at bounding box center [284, 143] width 45 height 15
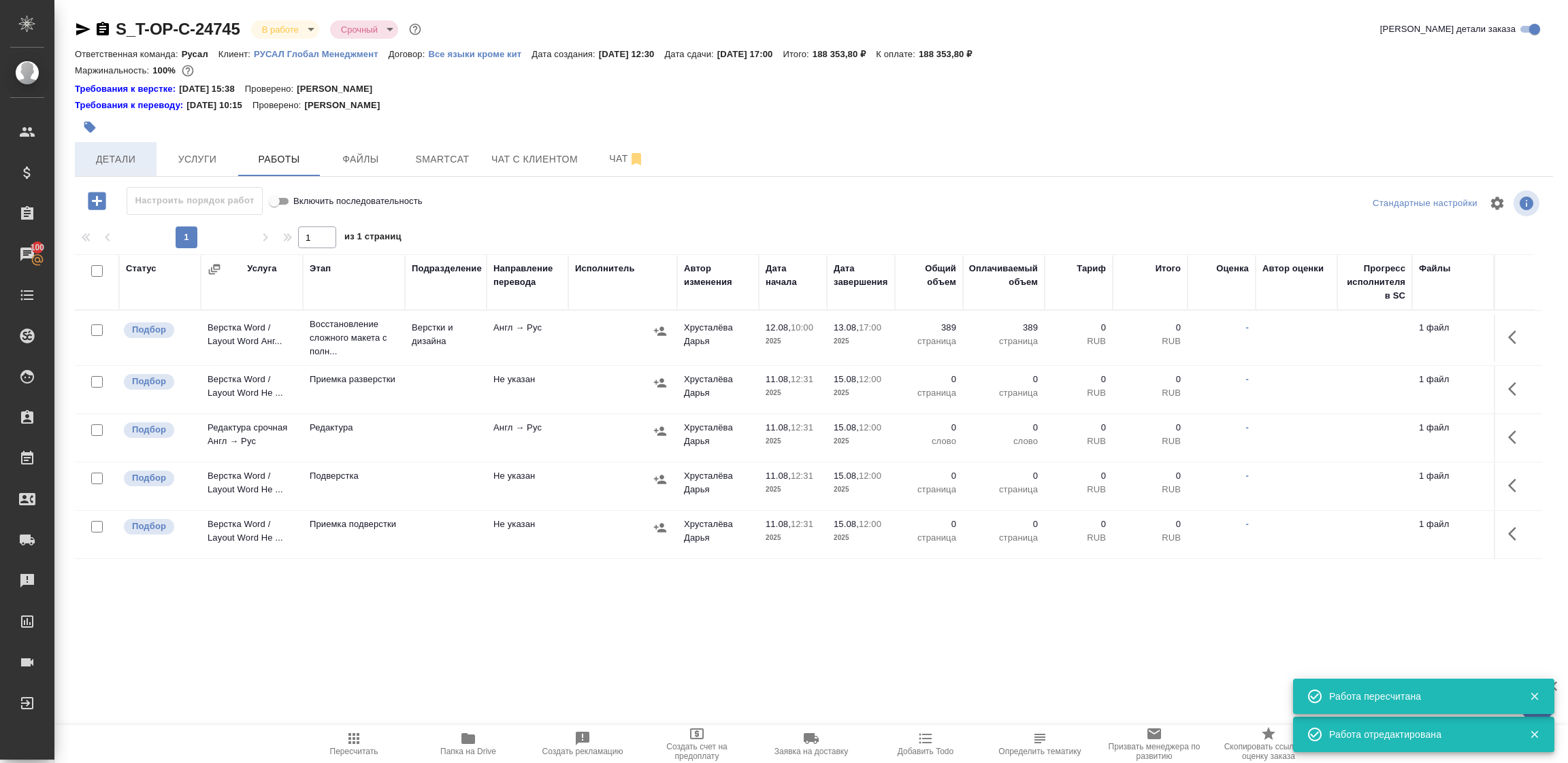
click at [125, 152] on span "Детали" at bounding box center [115, 159] width 65 height 17
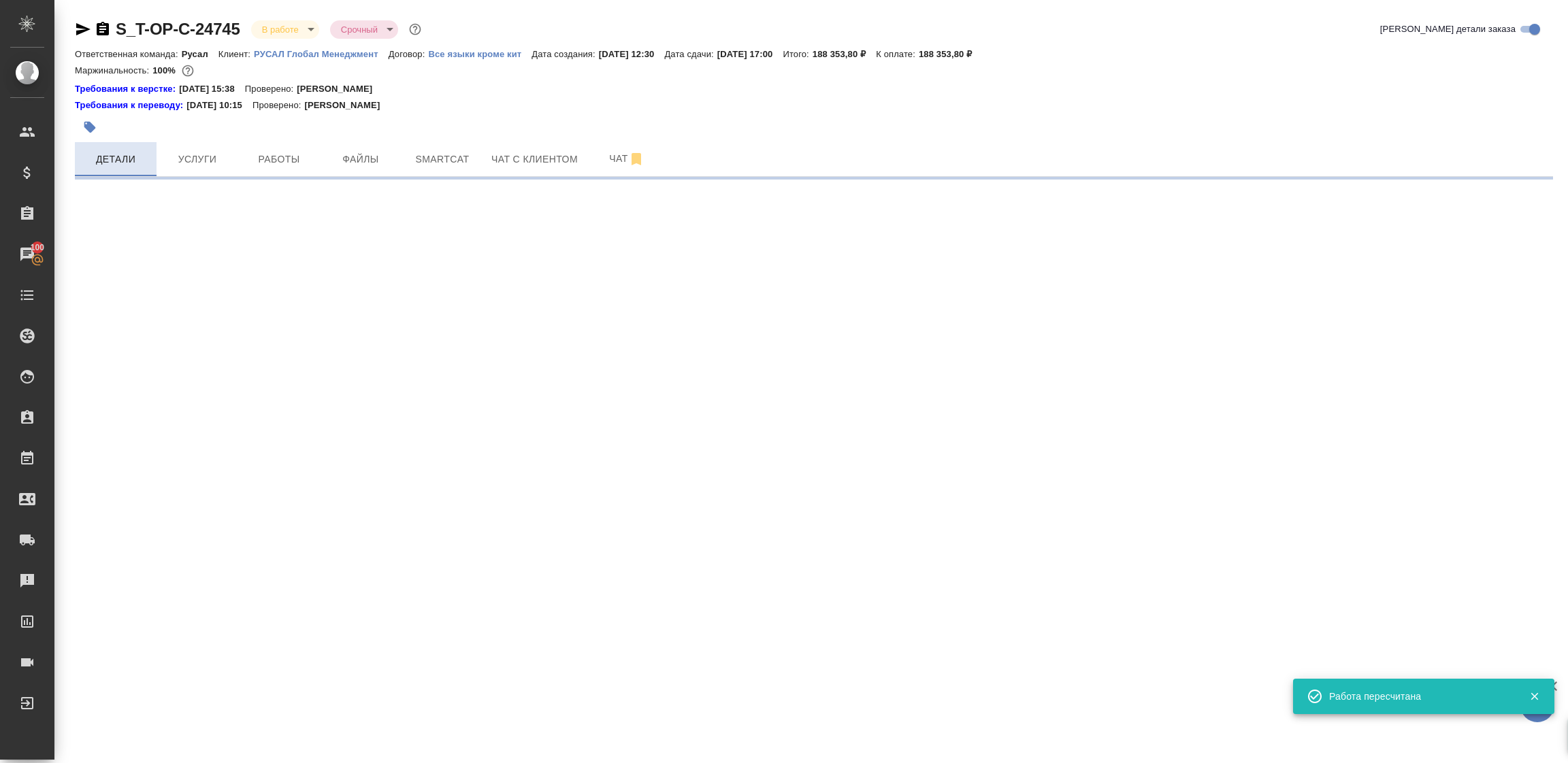
select select "RU"
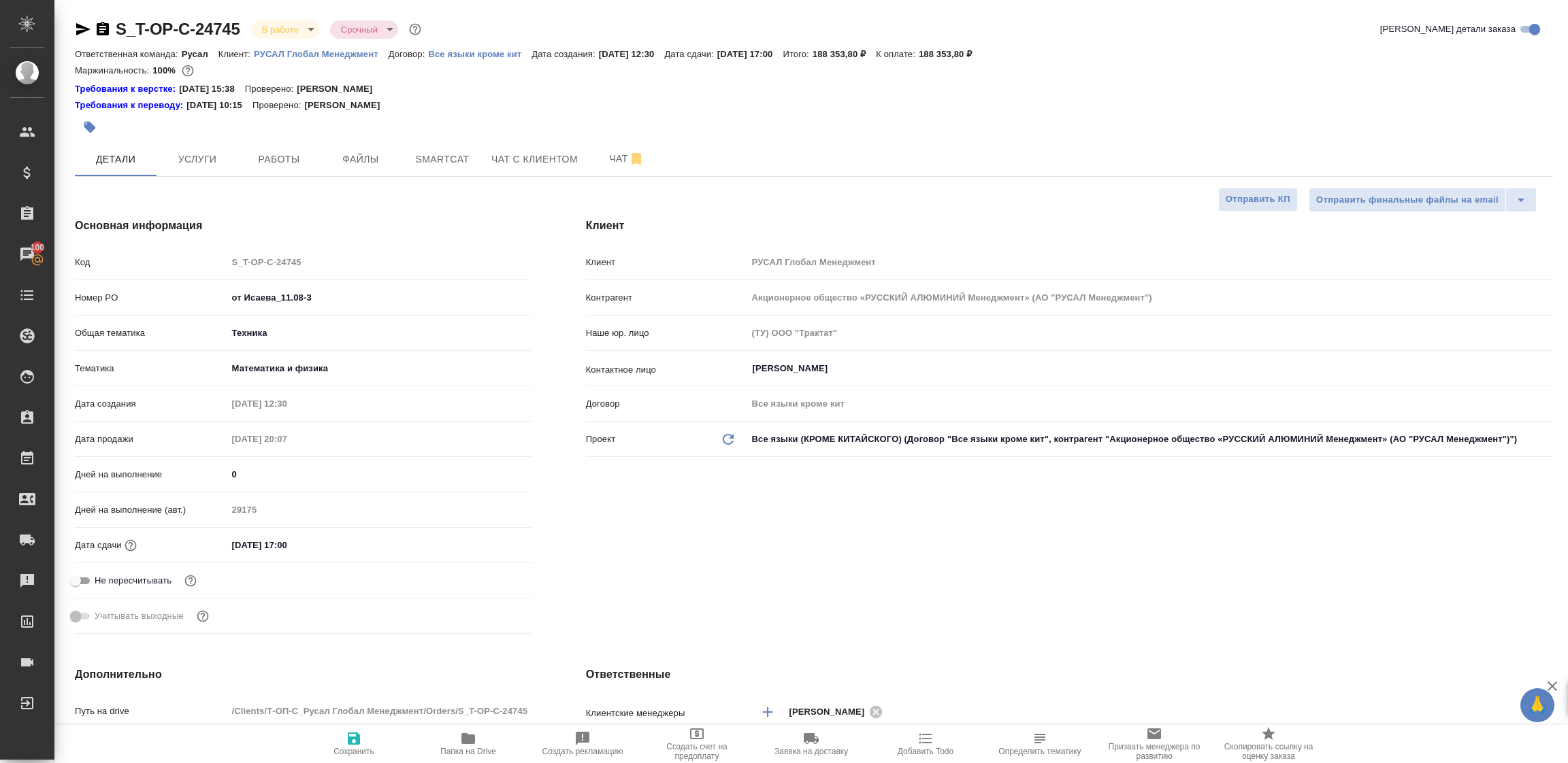
type textarea "x"
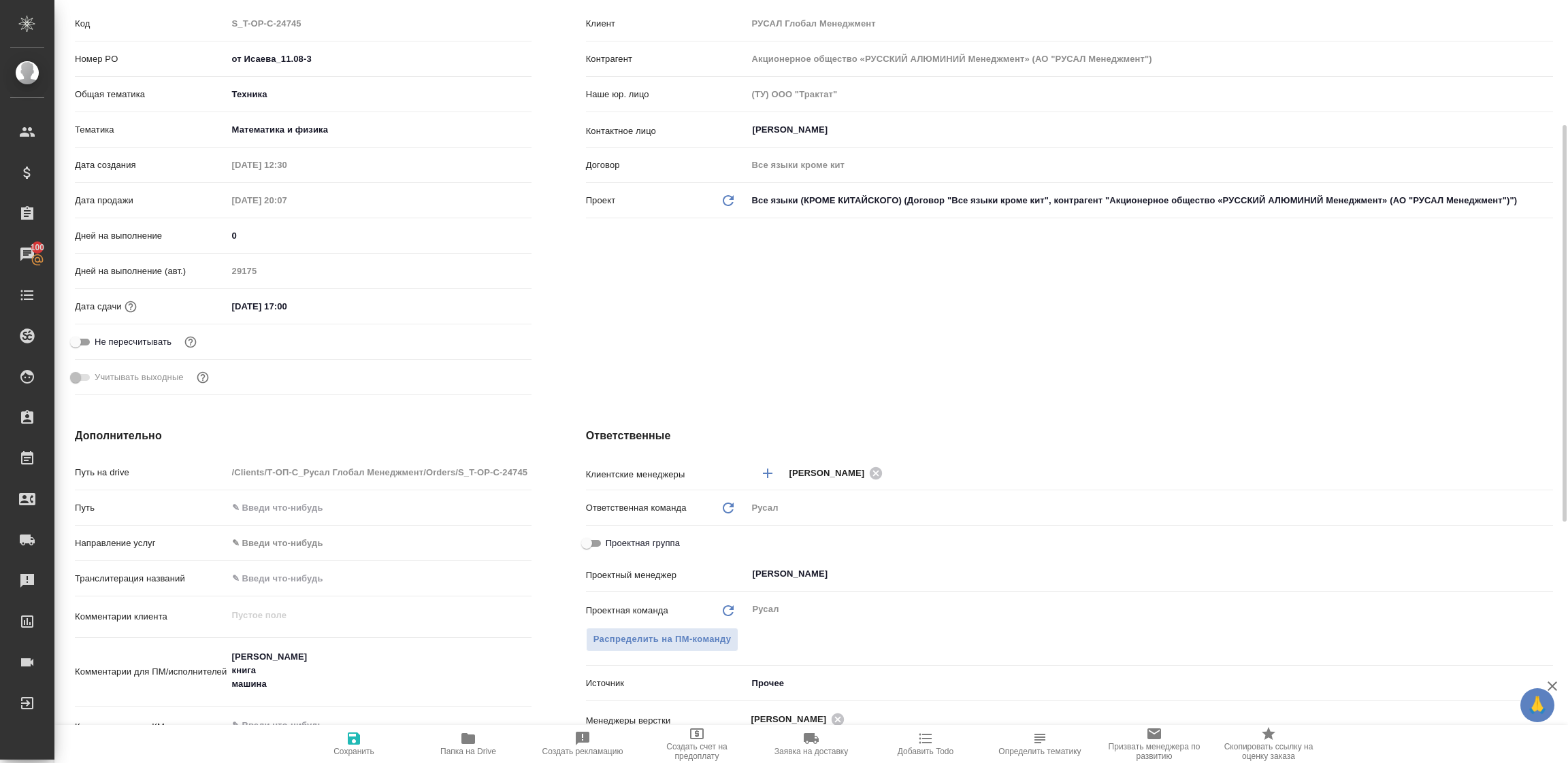
scroll to position [240, 0]
click at [879, 562] on div "[PERSON_NAME]" at bounding box center [1150, 574] width 806 height 25
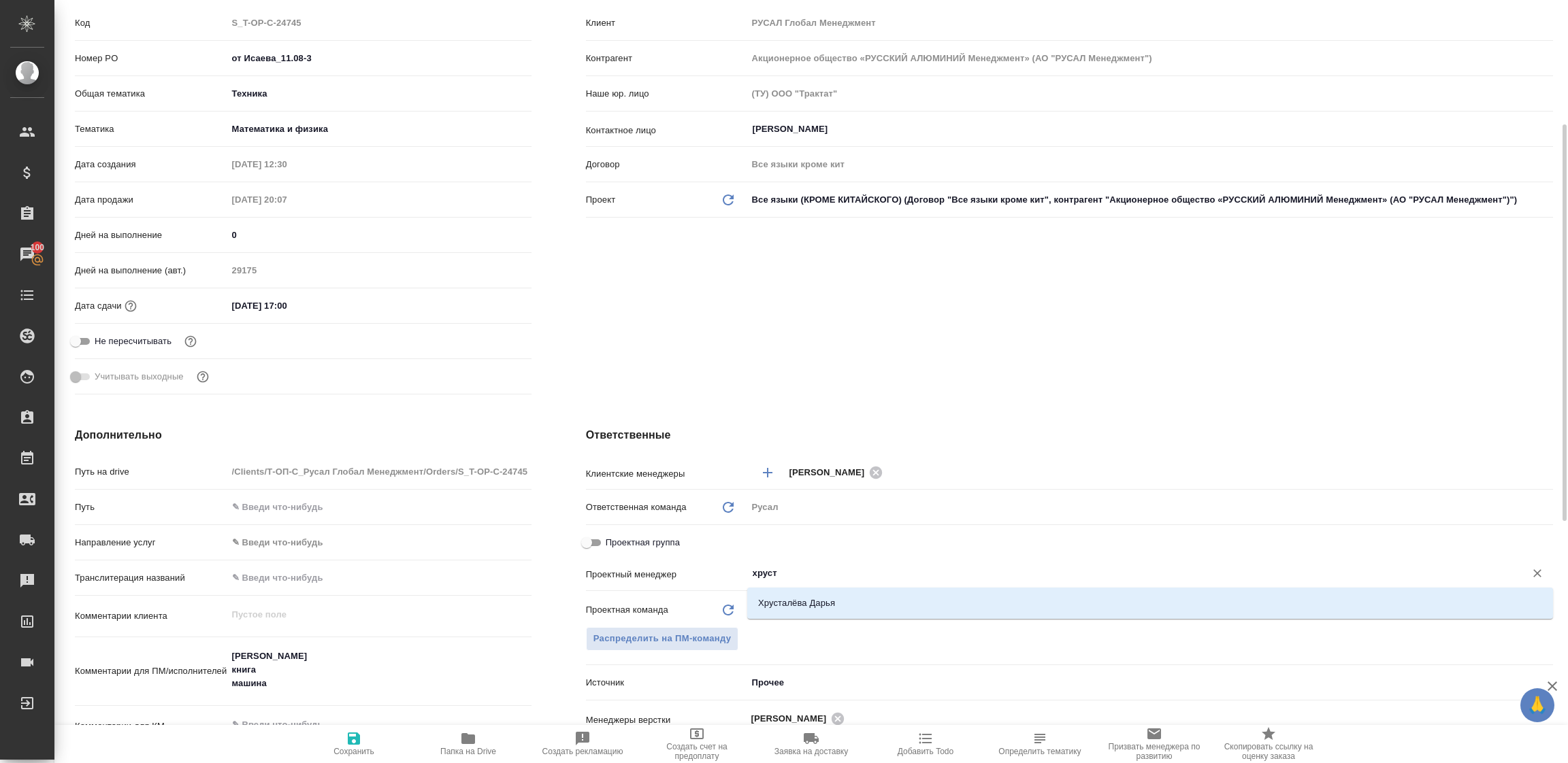
type input "хруста"
click at [811, 611] on li "Хрусталёва Дарья" at bounding box center [1150, 604] width 806 height 25
type textarea "x"
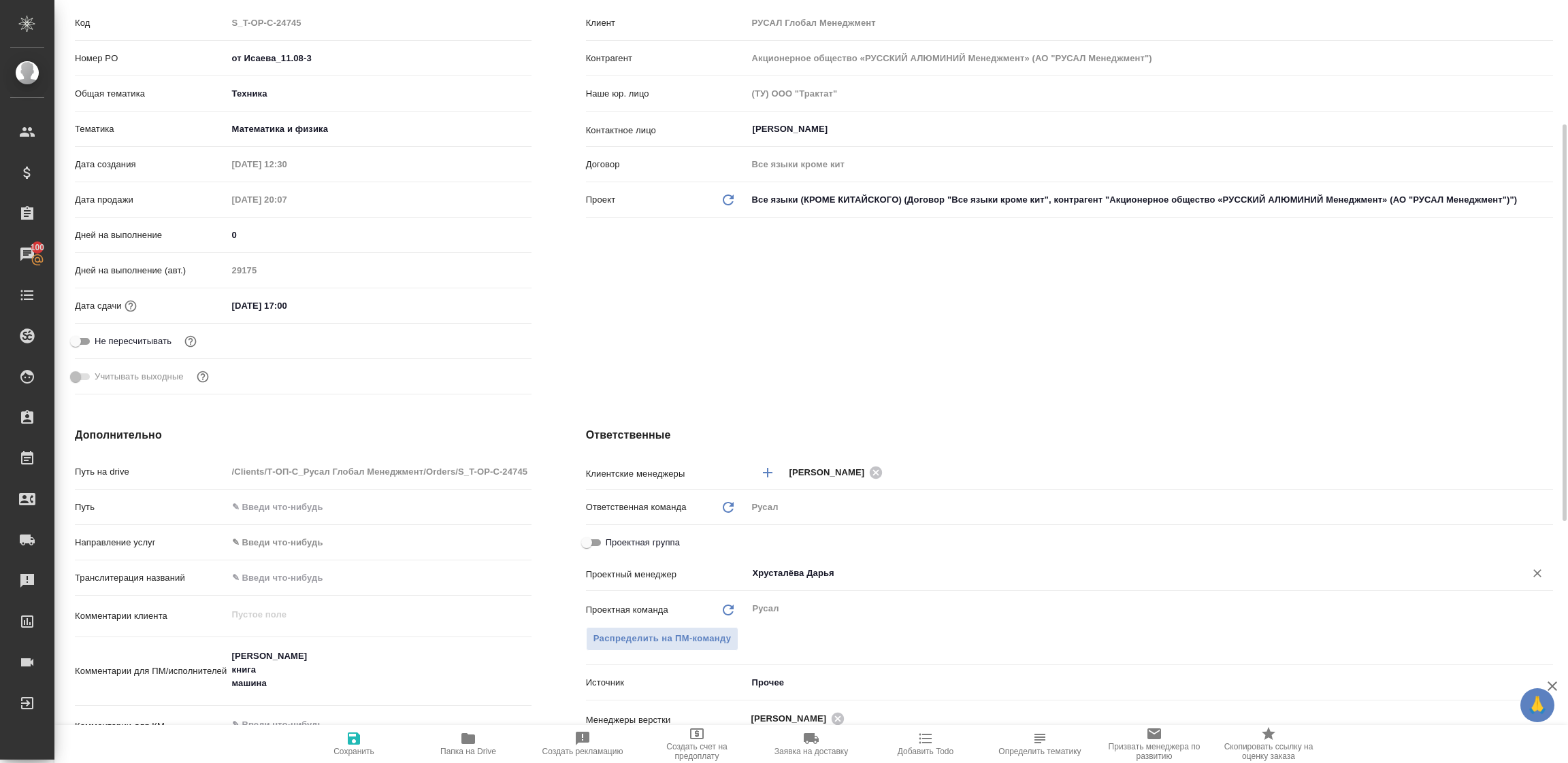
type input "Хрусталёва Дарья"
click at [357, 739] on icon "button" at bounding box center [354, 739] width 12 height 12
type textarea "x"
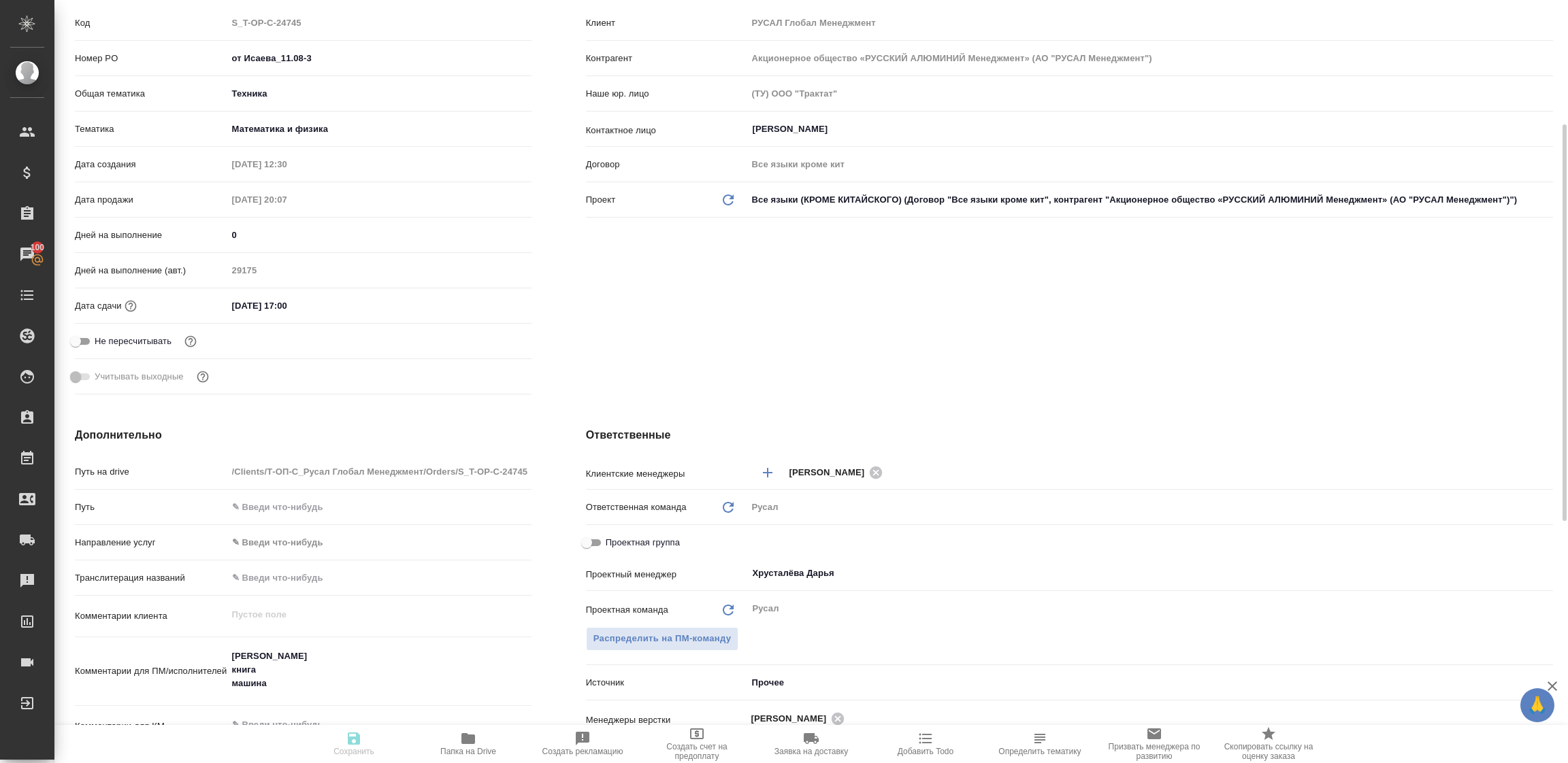
type textarea "x"
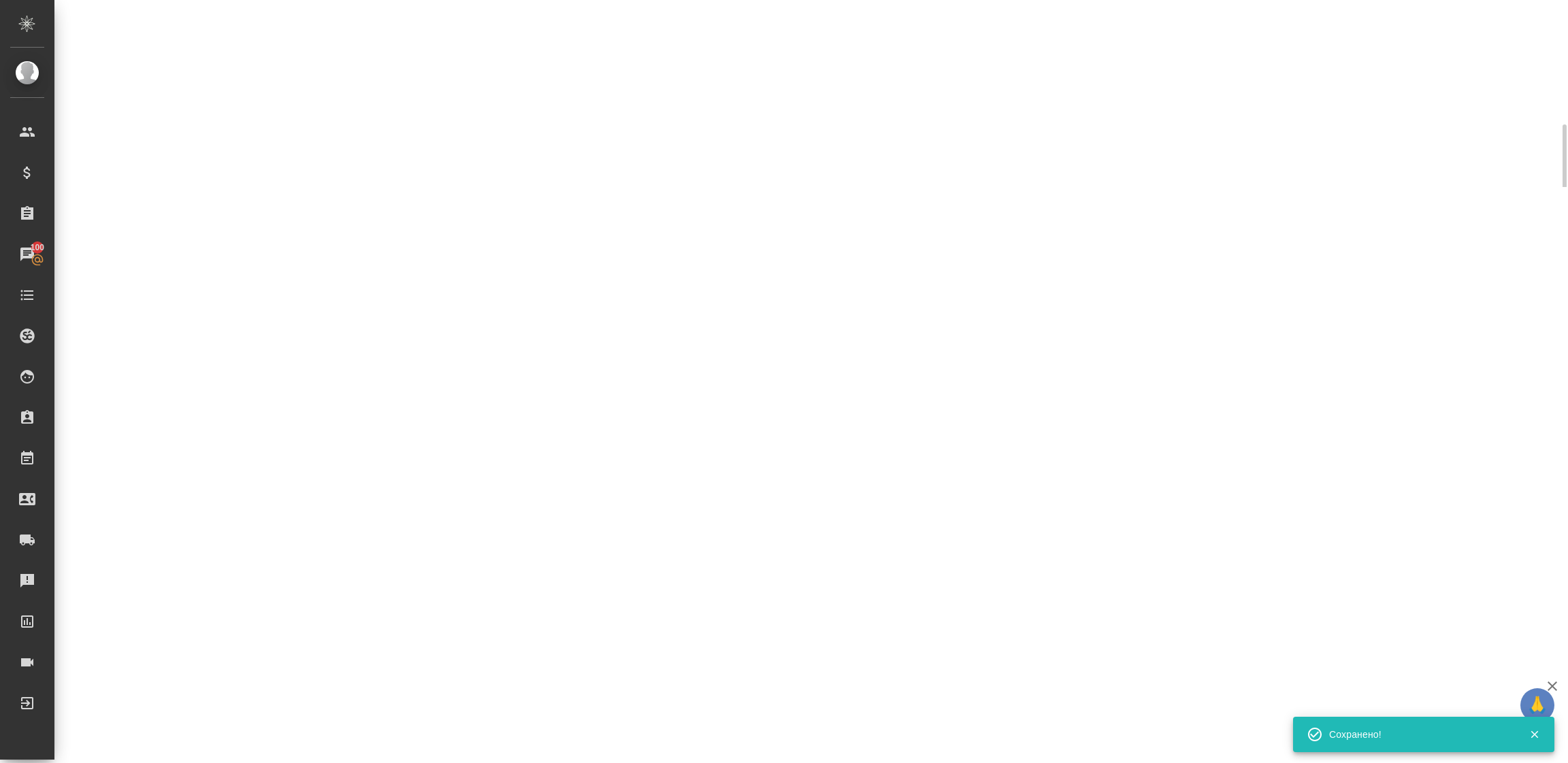
select select "RU"
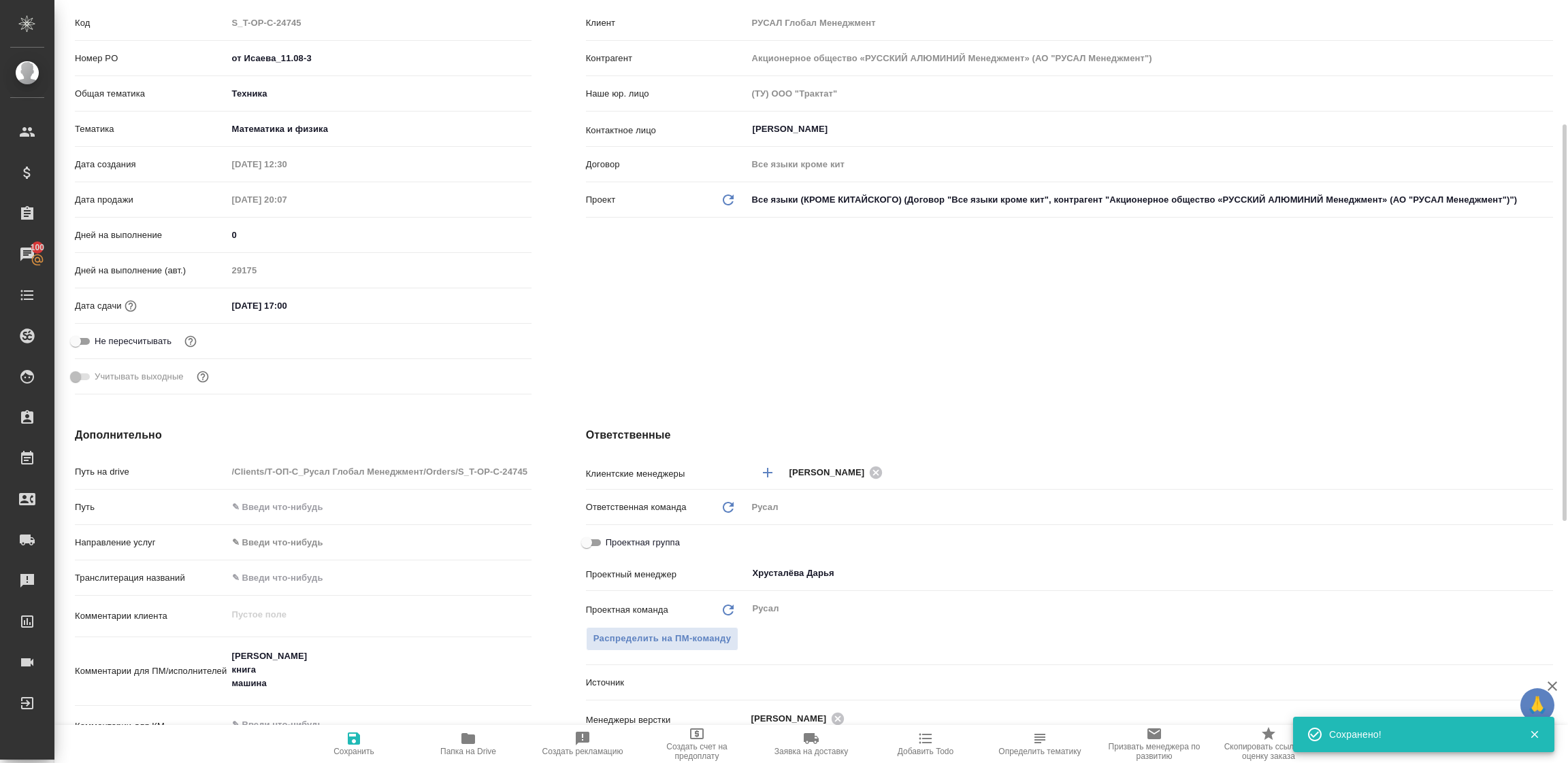
type textarea "x"
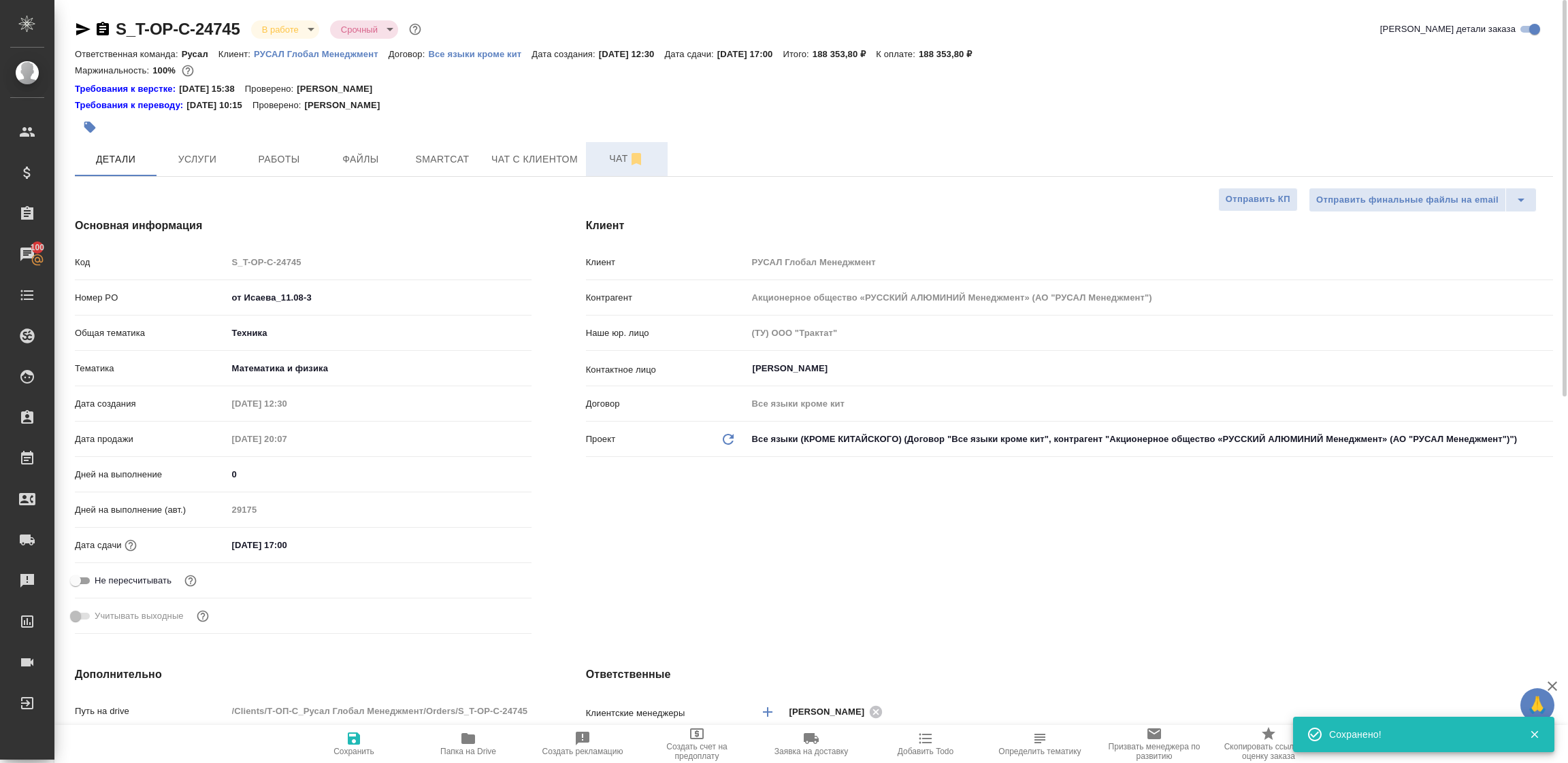
click at [602, 166] on span "Чат" at bounding box center [627, 159] width 65 height 17
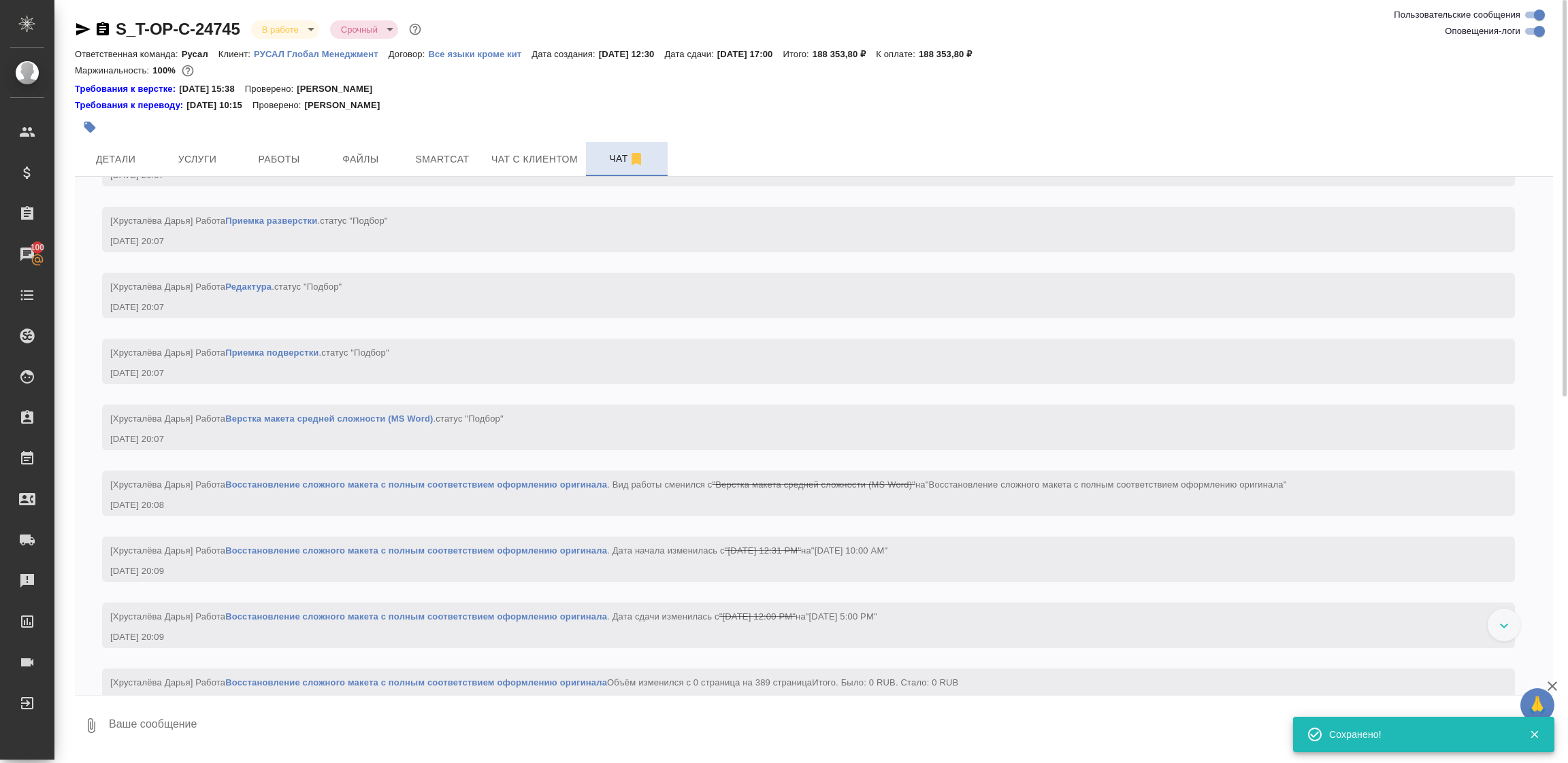
scroll to position [1817, 0]
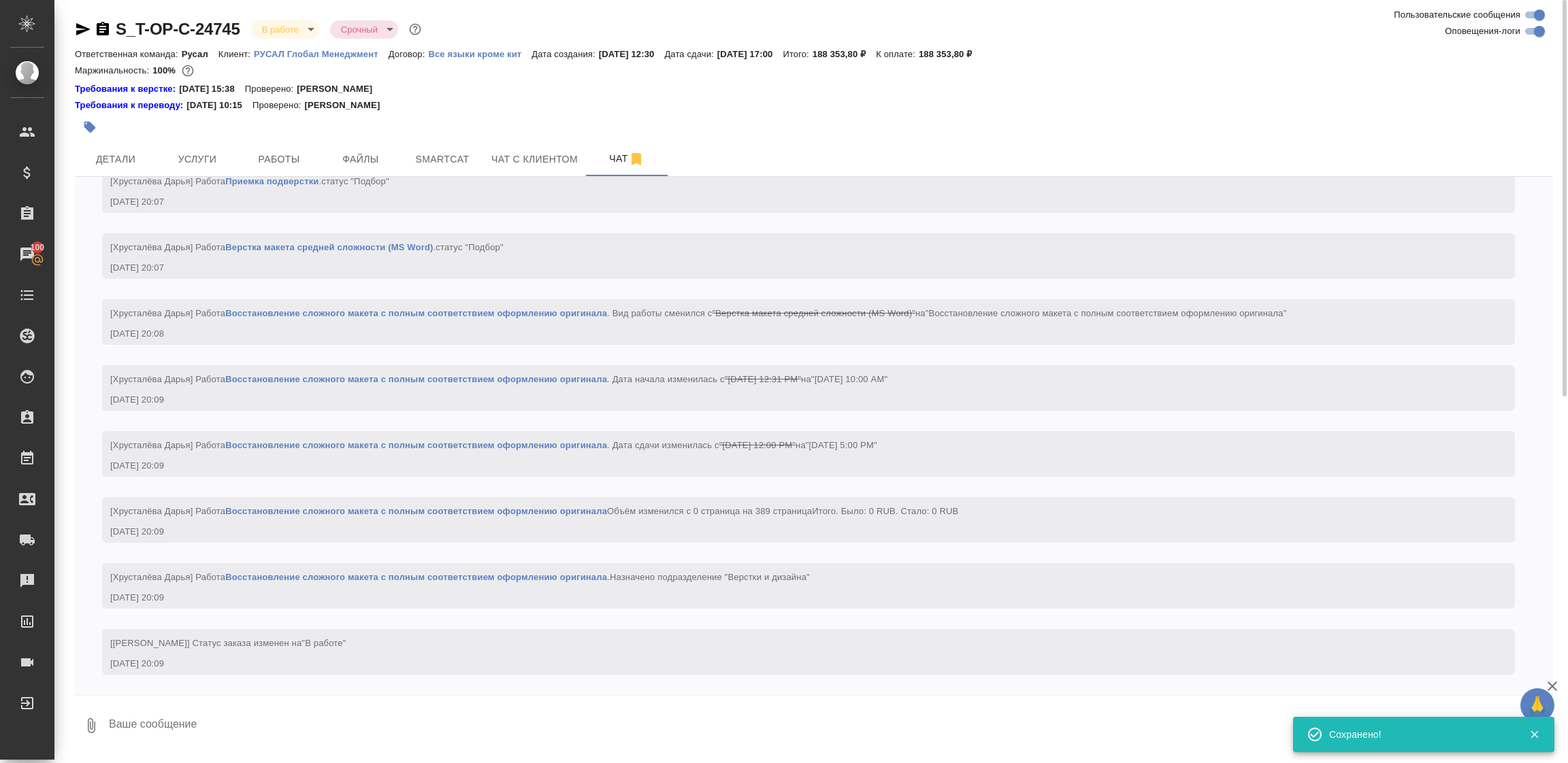
click at [285, 721] on textarea at bounding box center [830, 726] width 1445 height 47
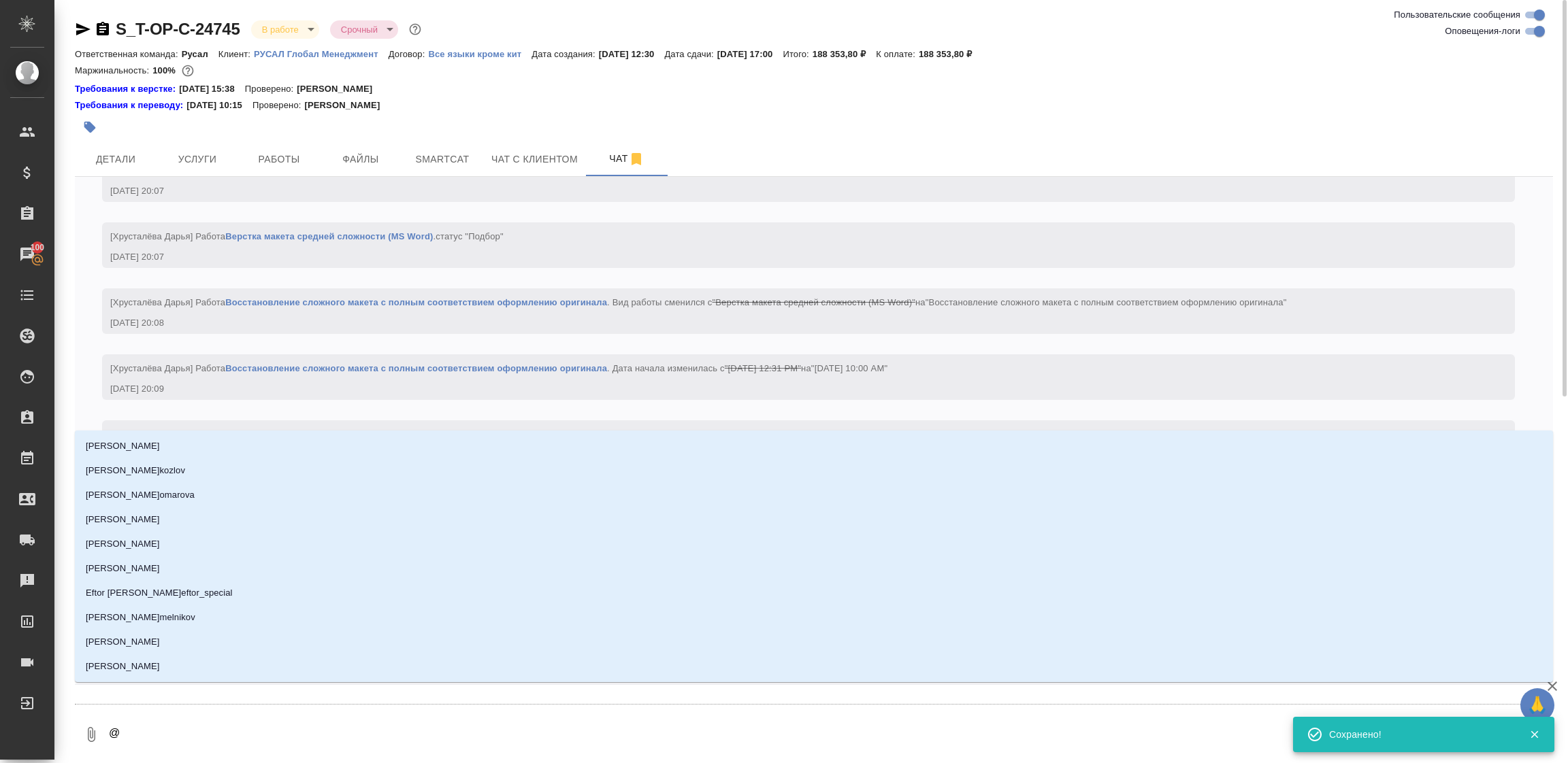
type textarea "@о"
type input "о"
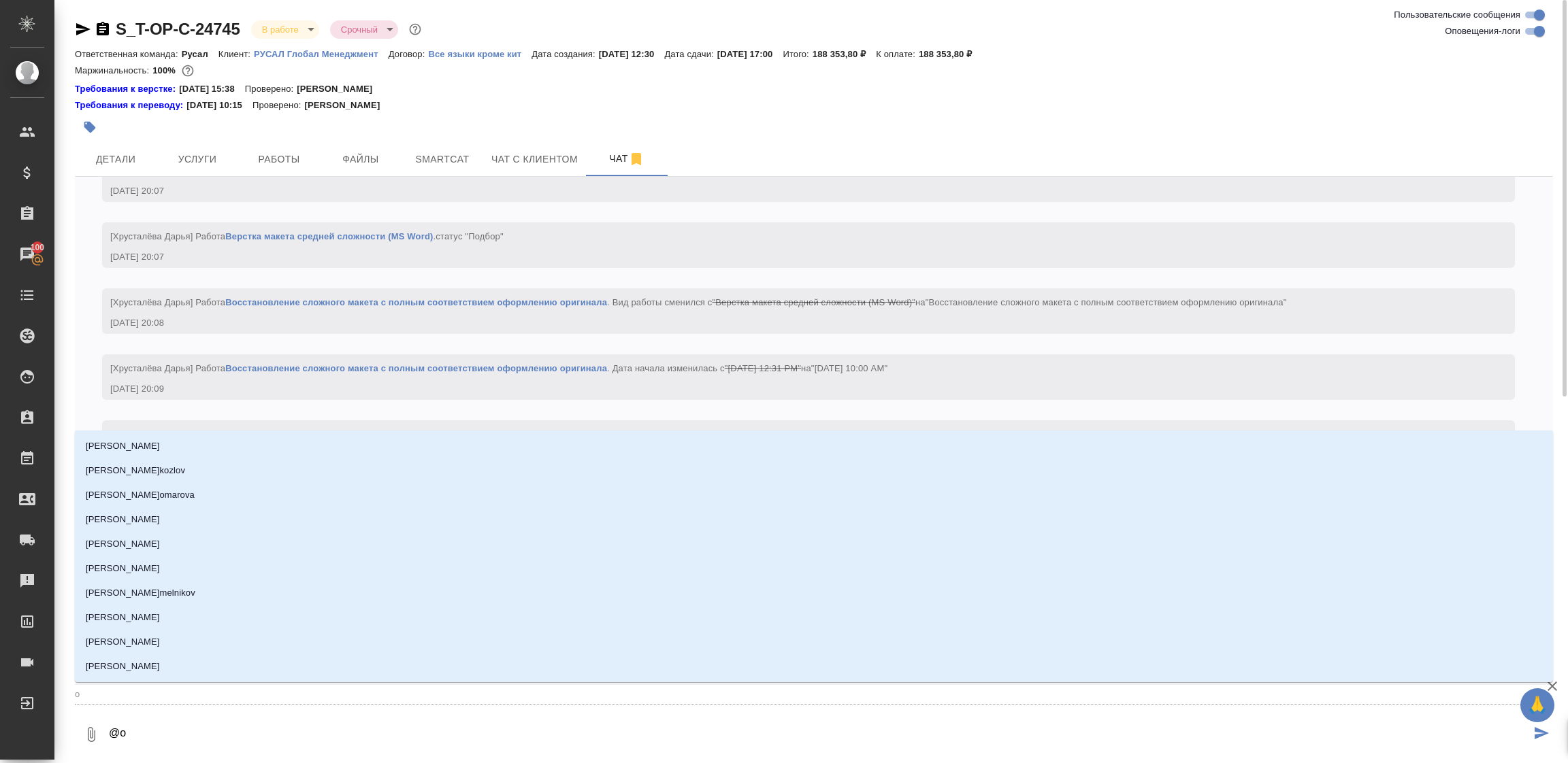
type textarea "@ок"
type input "ок"
type textarea "@окс"
type input "окс"
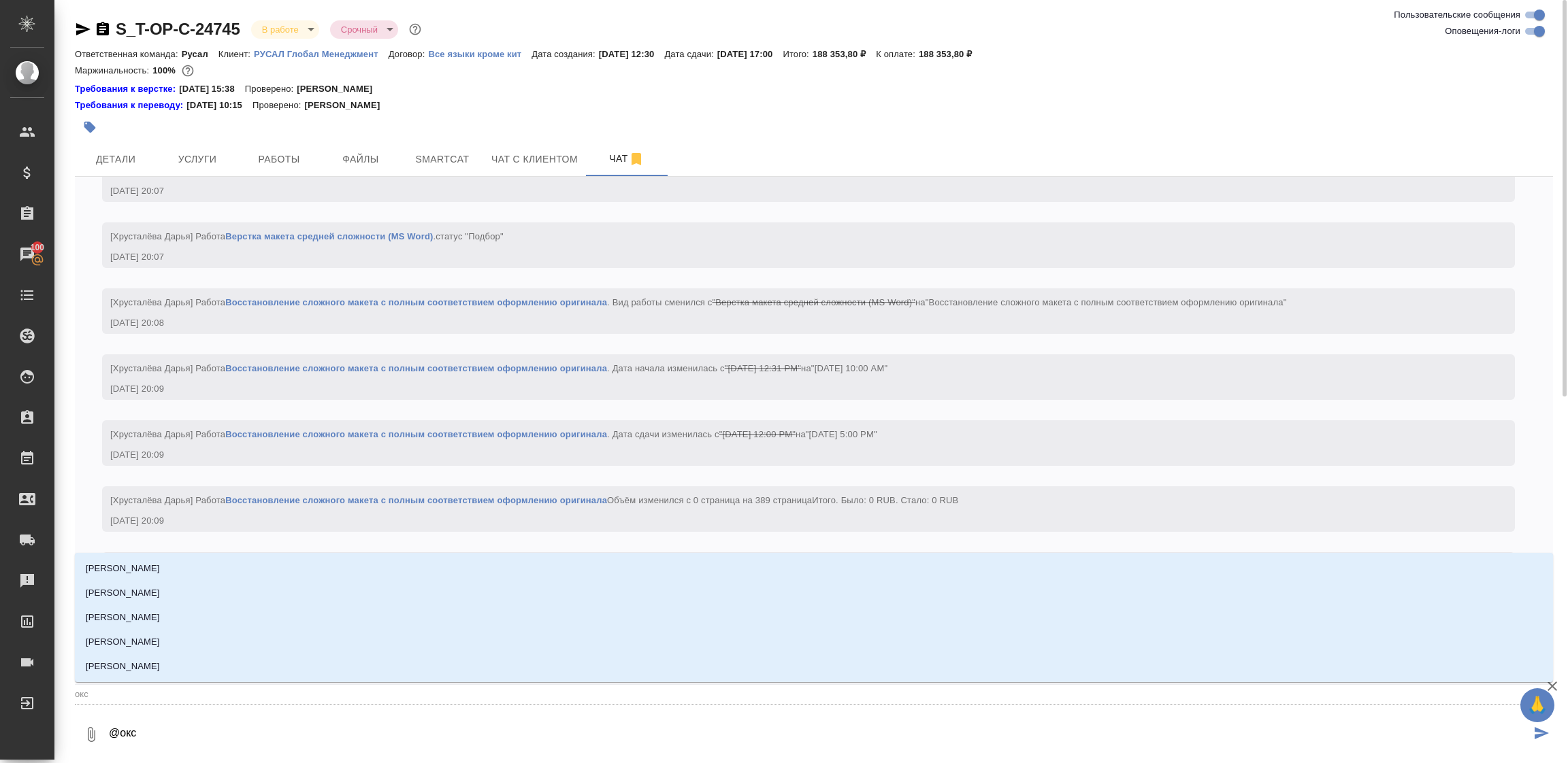
type textarea "@оксю"
type input "оксю"
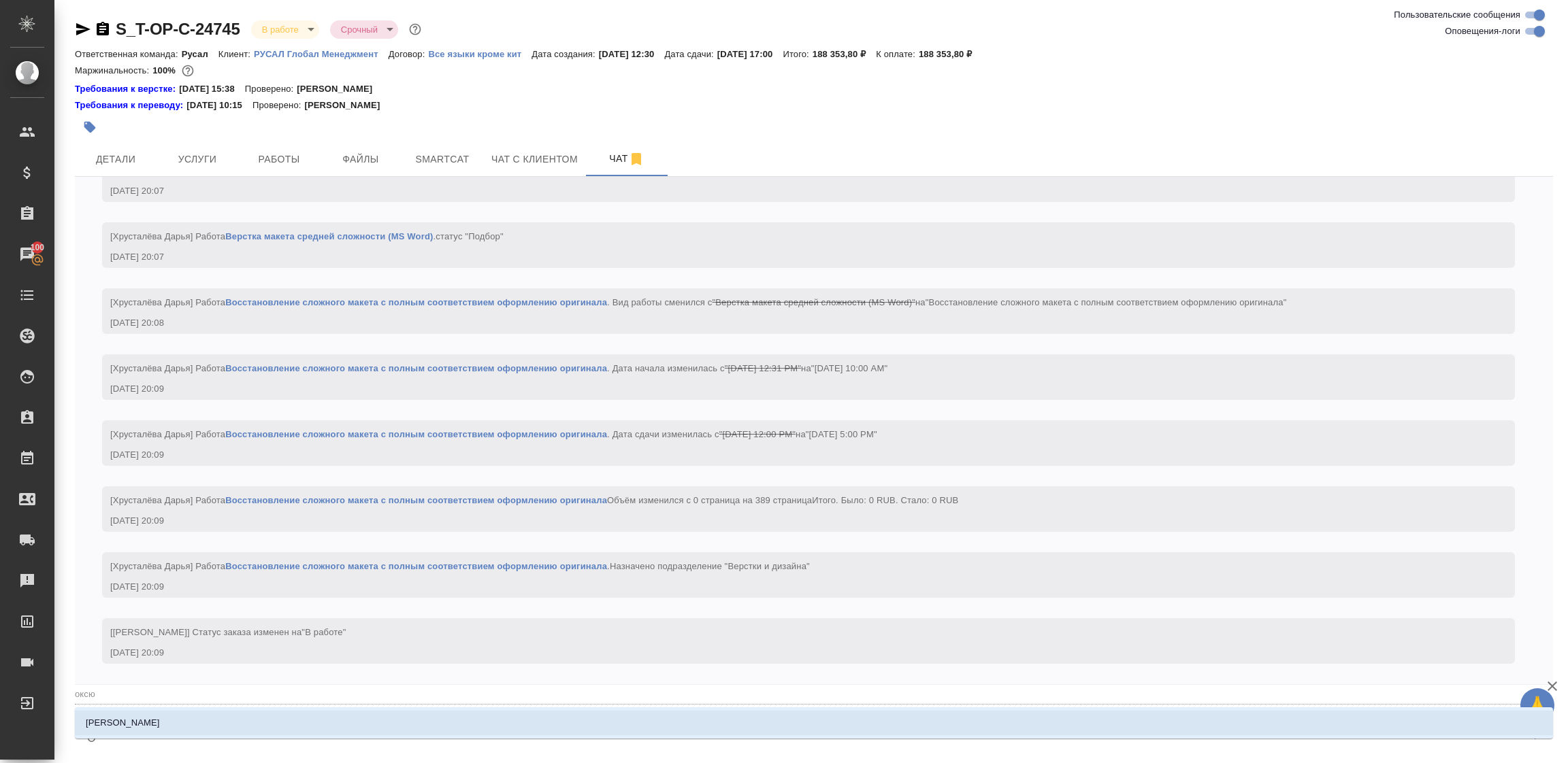
click at [181, 721] on li "[PERSON_NAME]" at bounding box center [814, 723] width 1478 height 25
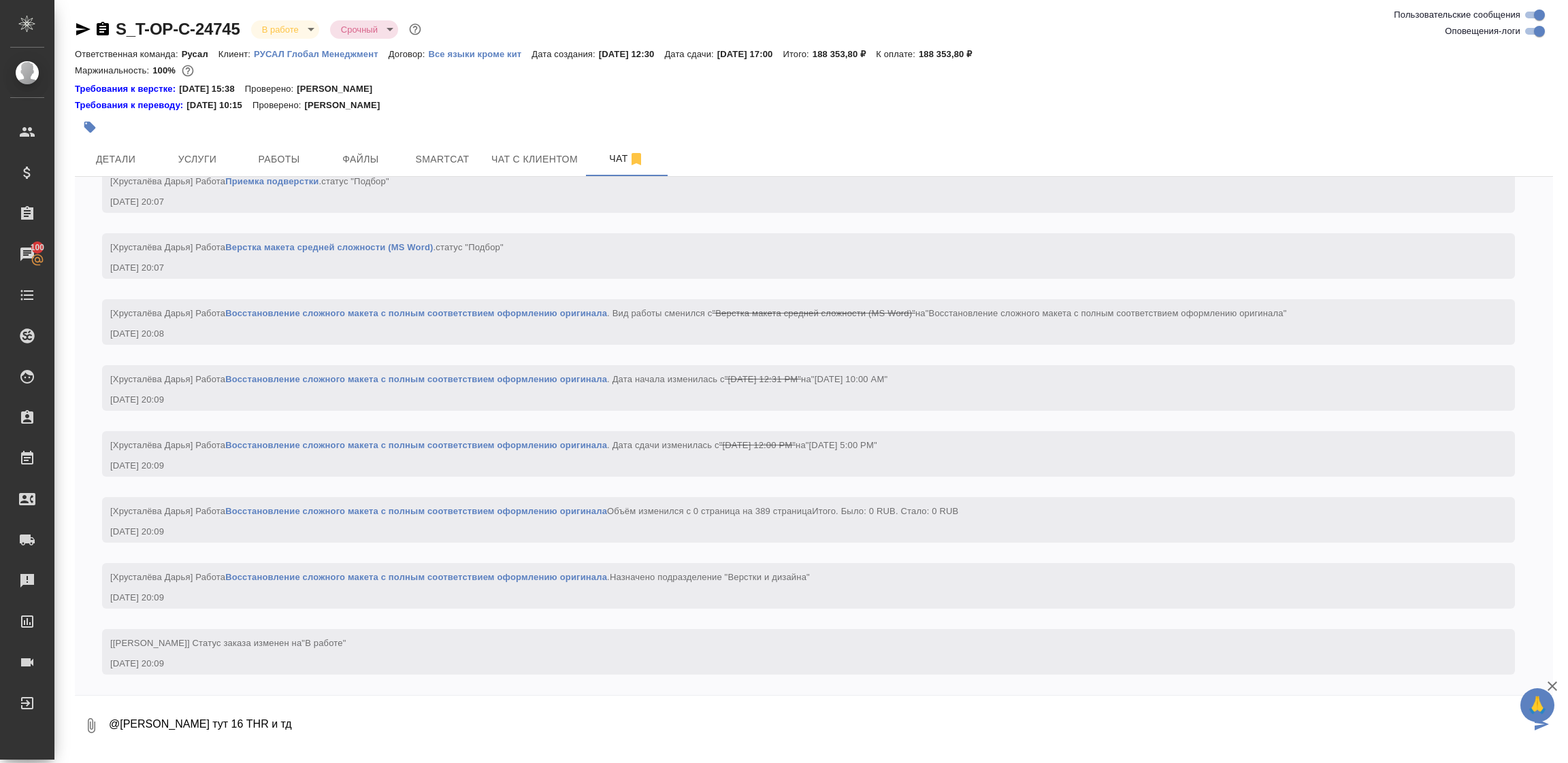
type textarea "@[PERSON_NAME] тут 16 THR и тд"
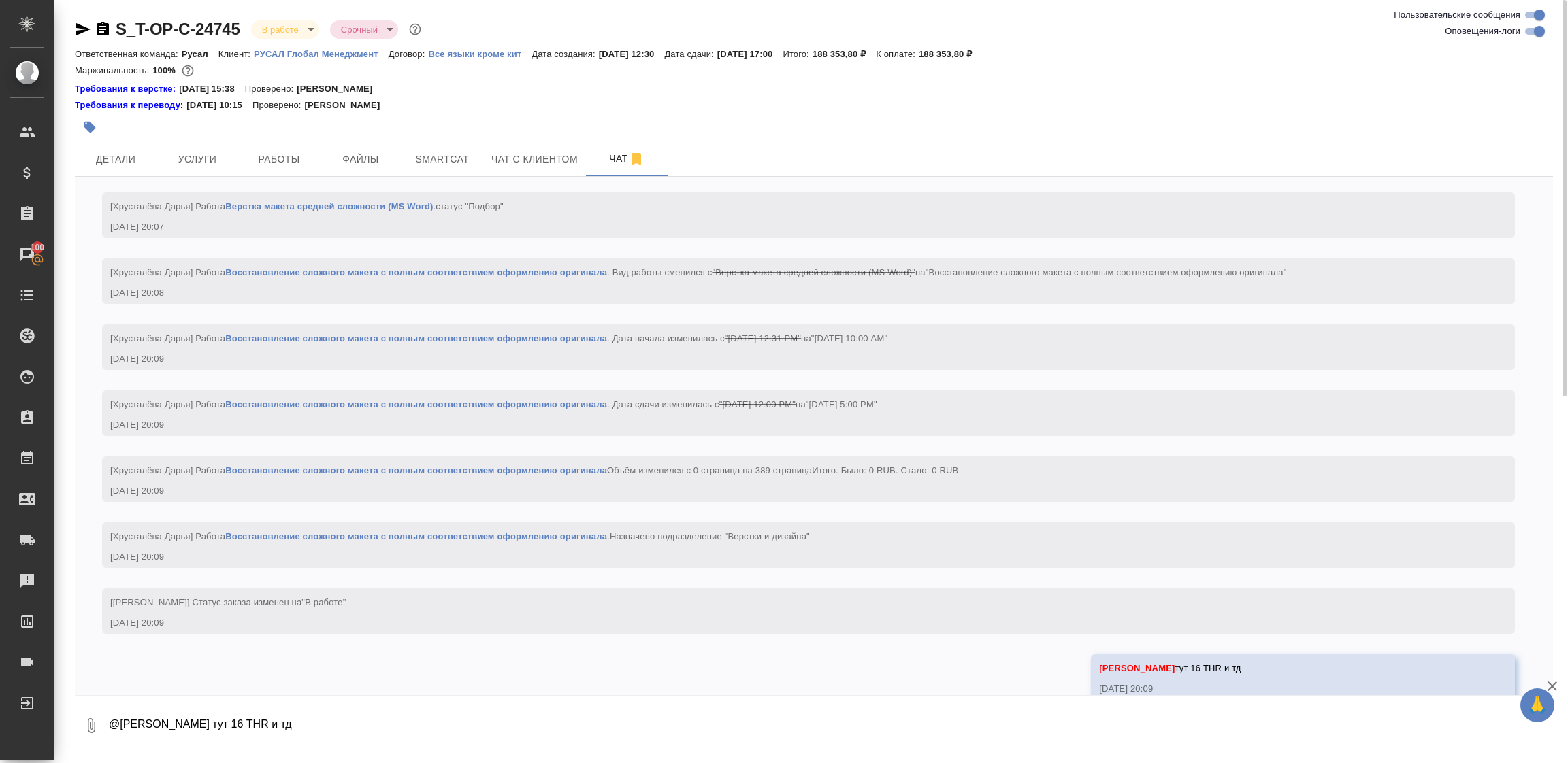
scroll to position [1883, 0]
